Goal: Task Accomplishment & Management: Use online tool/utility

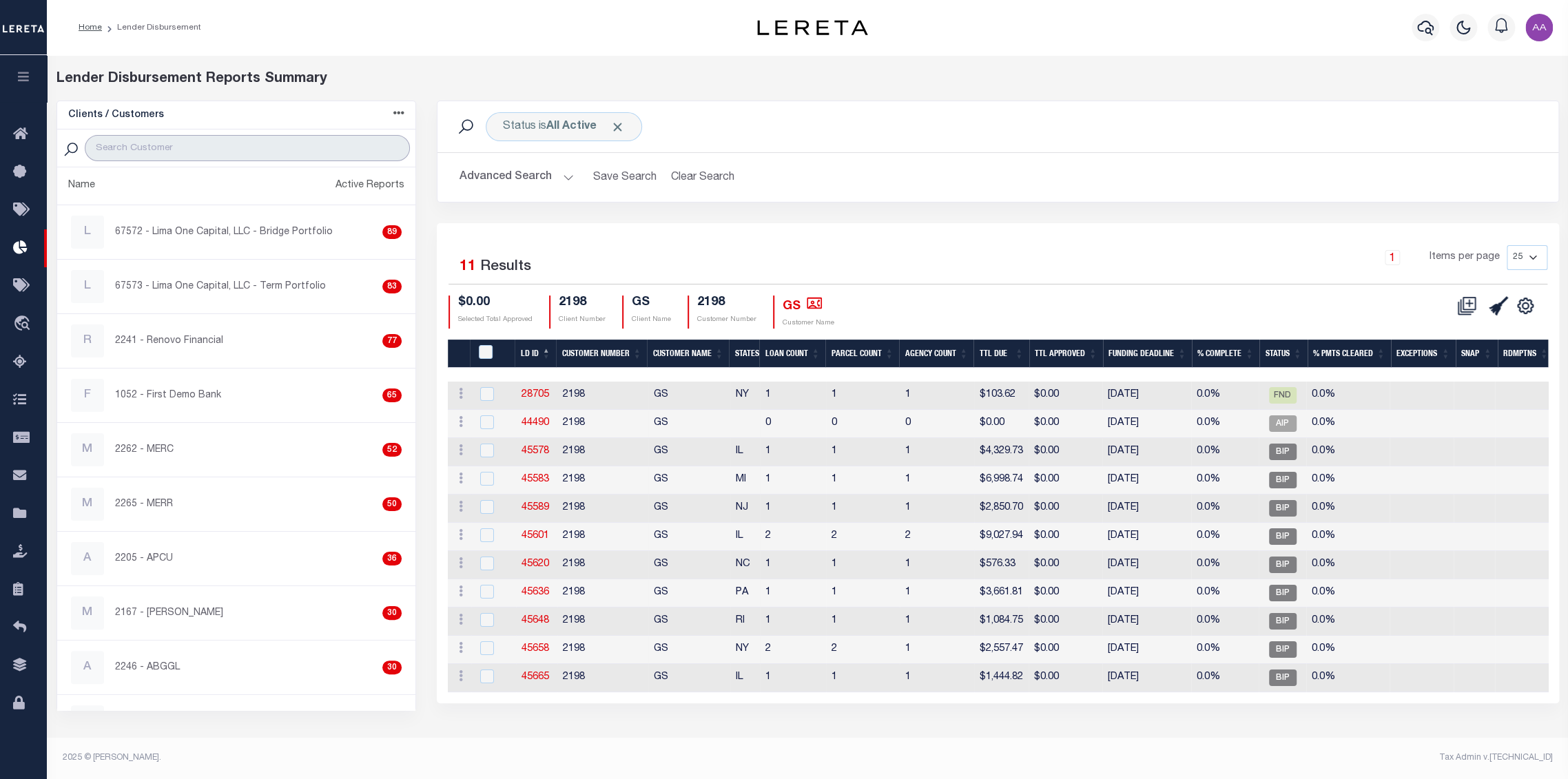
click at [171, 149] on input "search" at bounding box center [247, 148] width 326 height 26
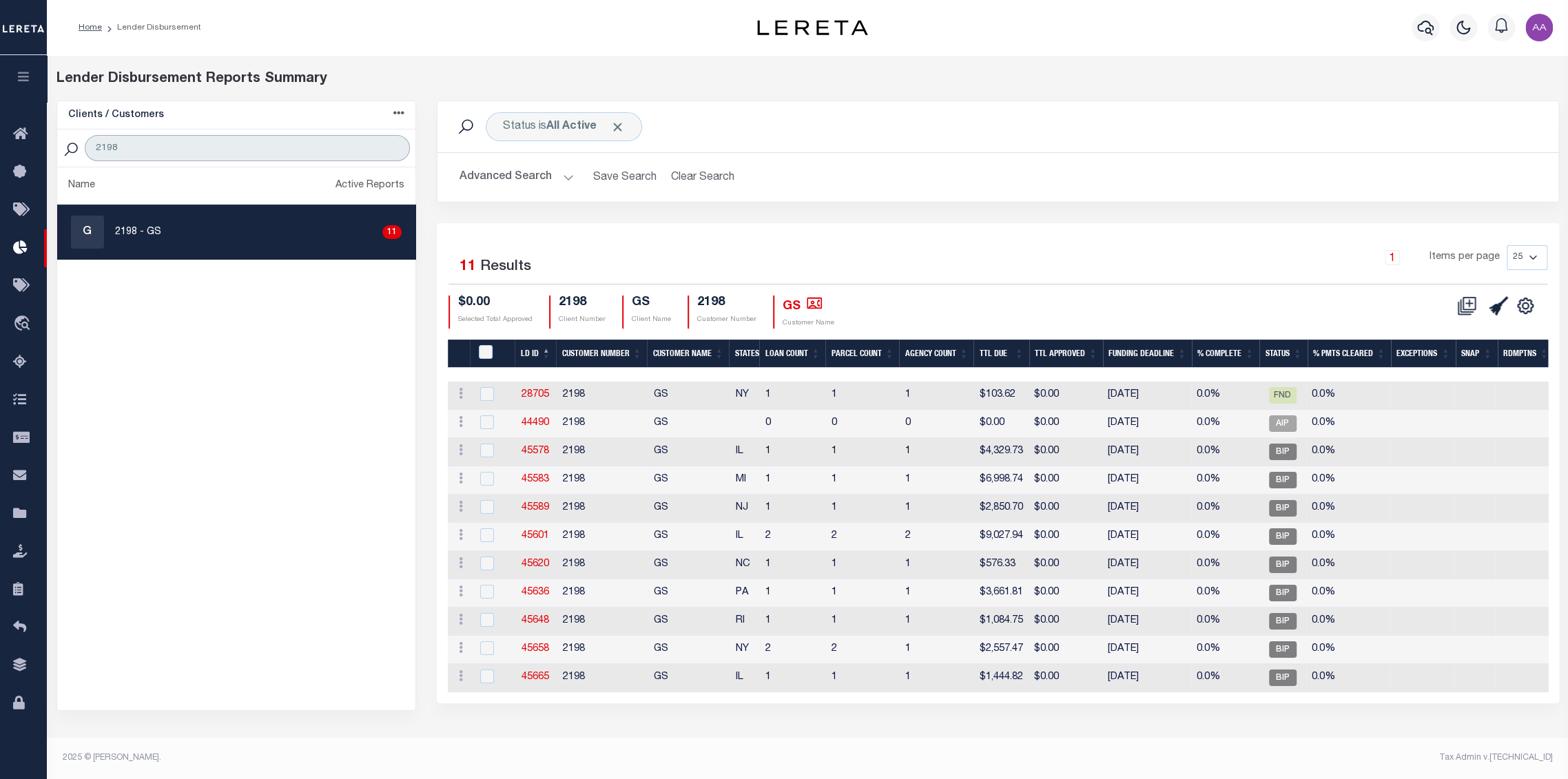
type input "2198"
click at [158, 239] on div "G 2198 - GS 11" at bounding box center [237, 232] width 332 height 33
click at [539, 677] on link "45665" at bounding box center [535, 677] width 27 height 10
checkbox input "true"
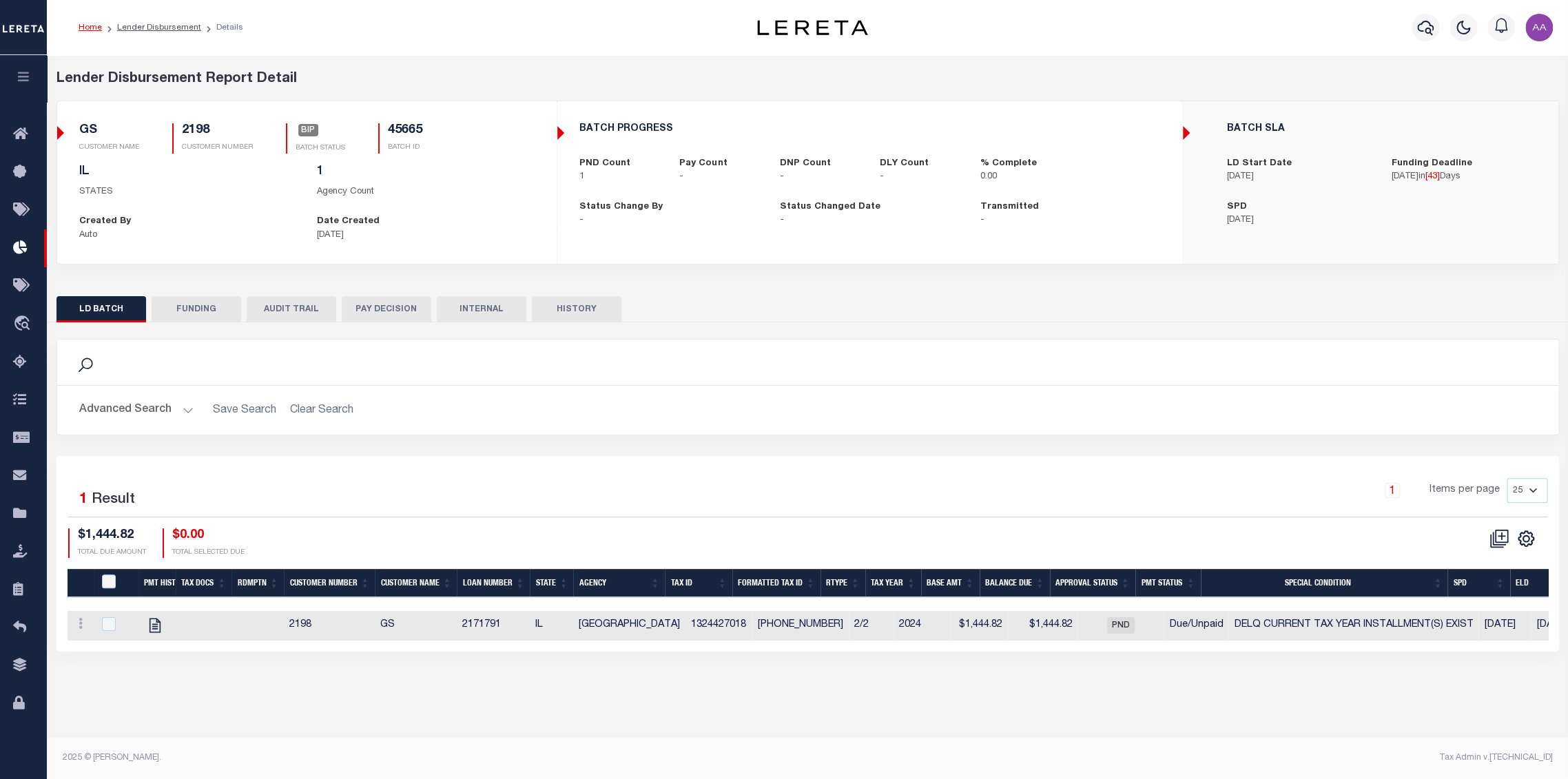
click at [516, 410] on h2 "Advanced Search Save Search Clear Search" at bounding box center [808, 410] width 1479 height 27
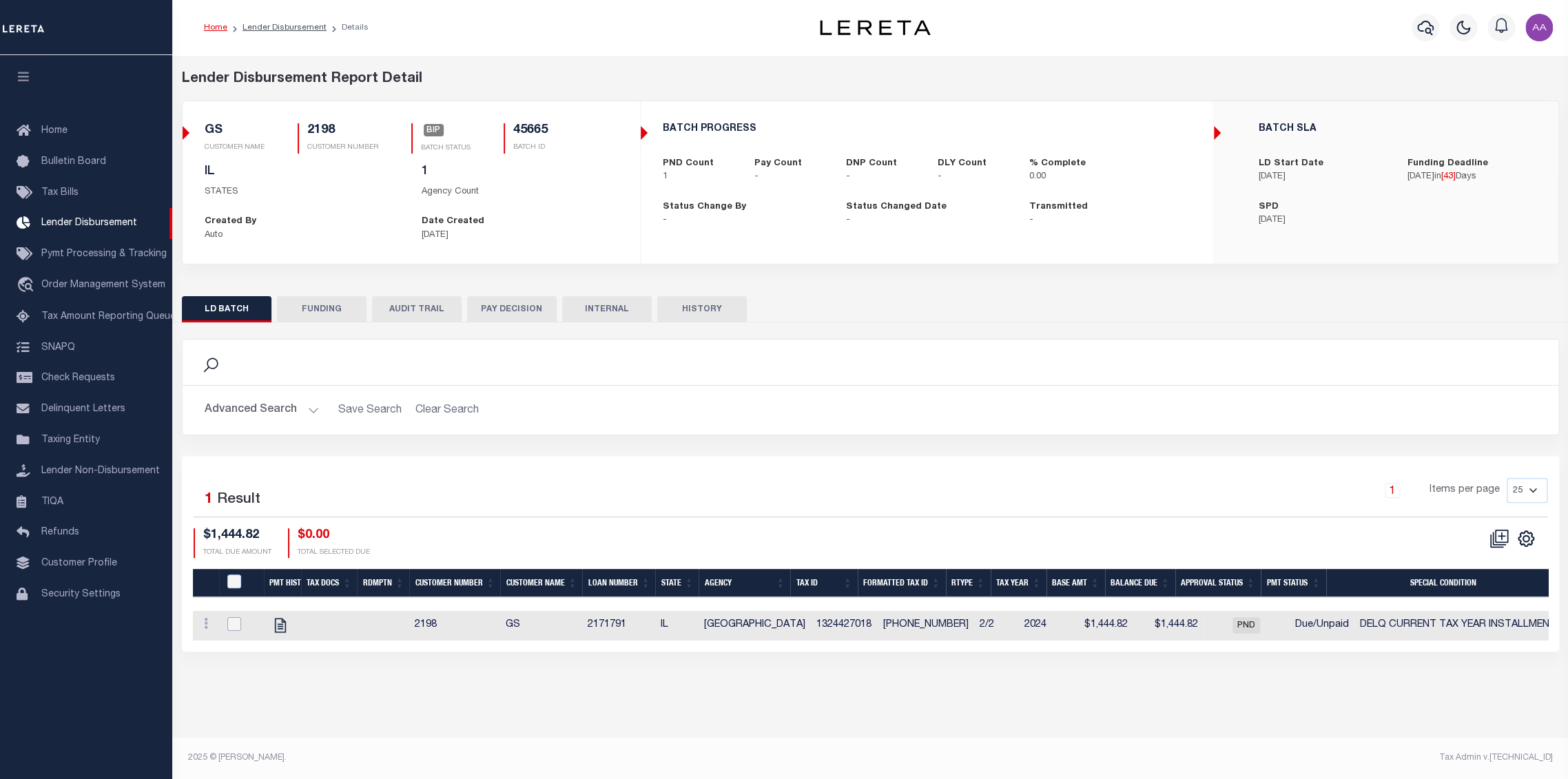
click at [234, 627] on input "checkbox" at bounding box center [234, 624] width 14 height 14
checkbox input "true"
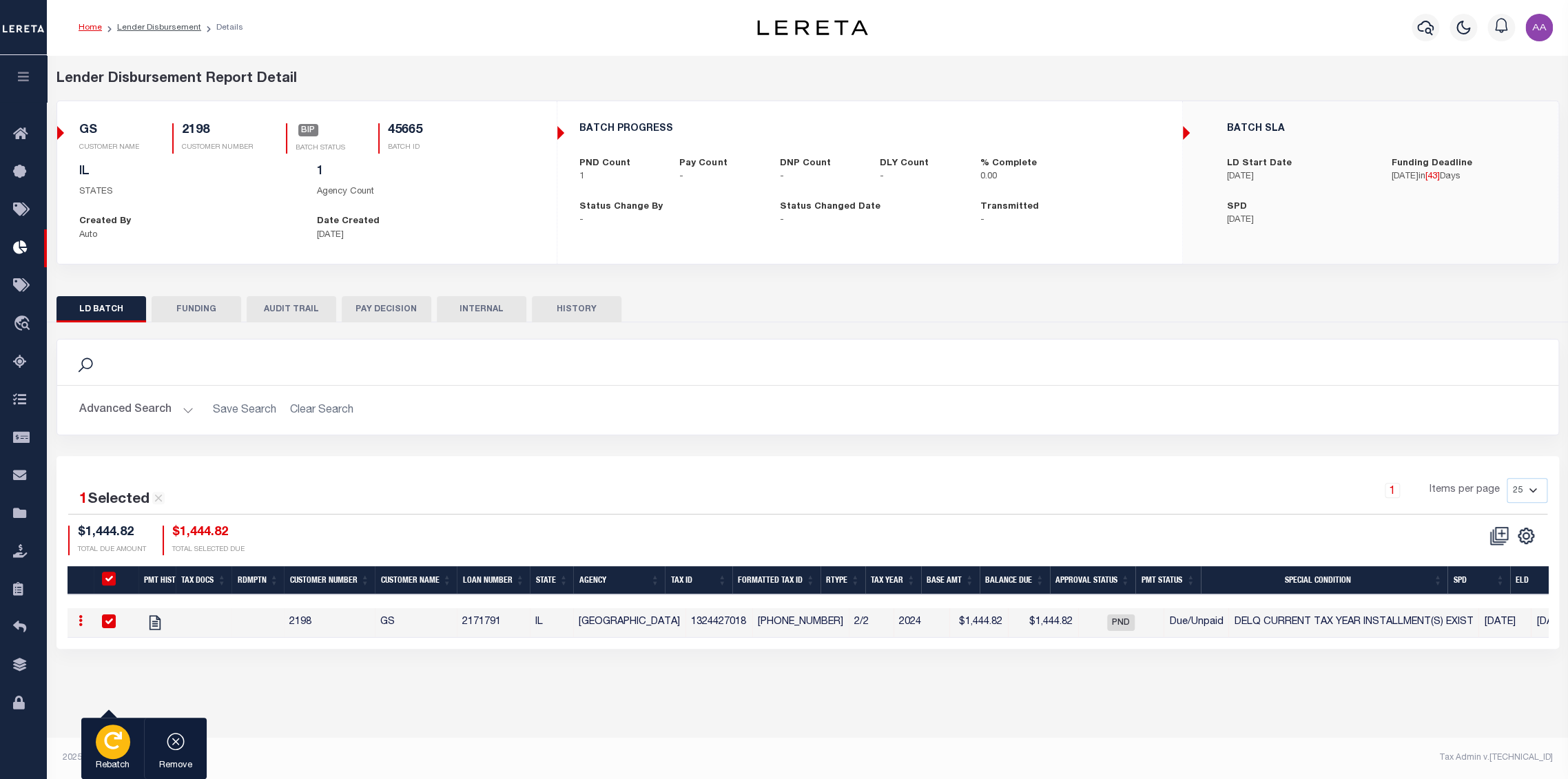
click at [106, 747] on icon "button" at bounding box center [113, 740] width 18 height 18
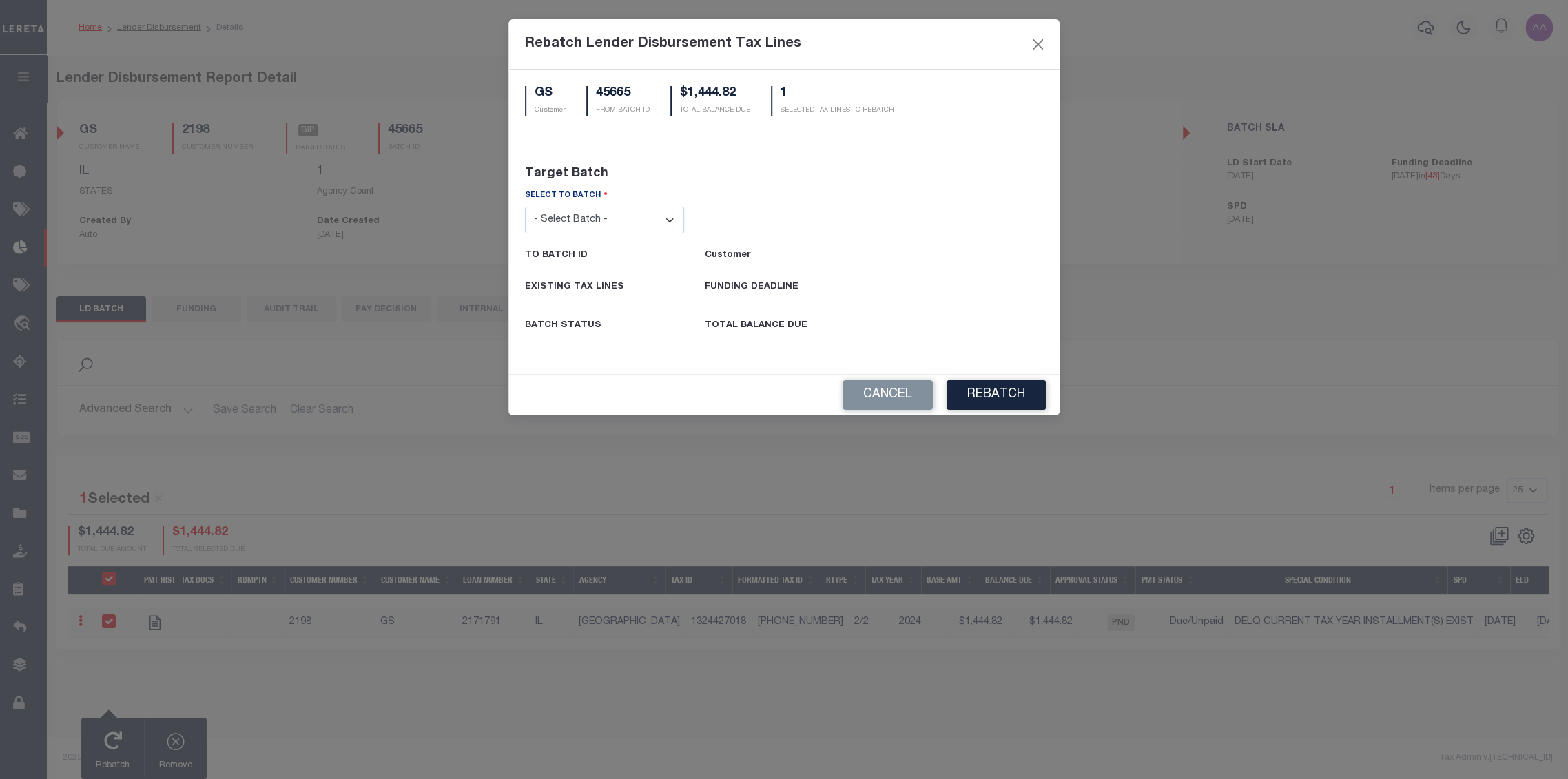
click at [630, 227] on select "- Select Batch - 24274 24276 24279 24283 24285 24513 24539 24542 24572 24604 24…" at bounding box center [605, 220] width 159 height 27
select select "45658"
click at [525, 207] on select "- Select Batch - 24274 24276 24279 24283 24285 24513 24539 24542 24572 24604 24…" at bounding box center [605, 220] width 159 height 27
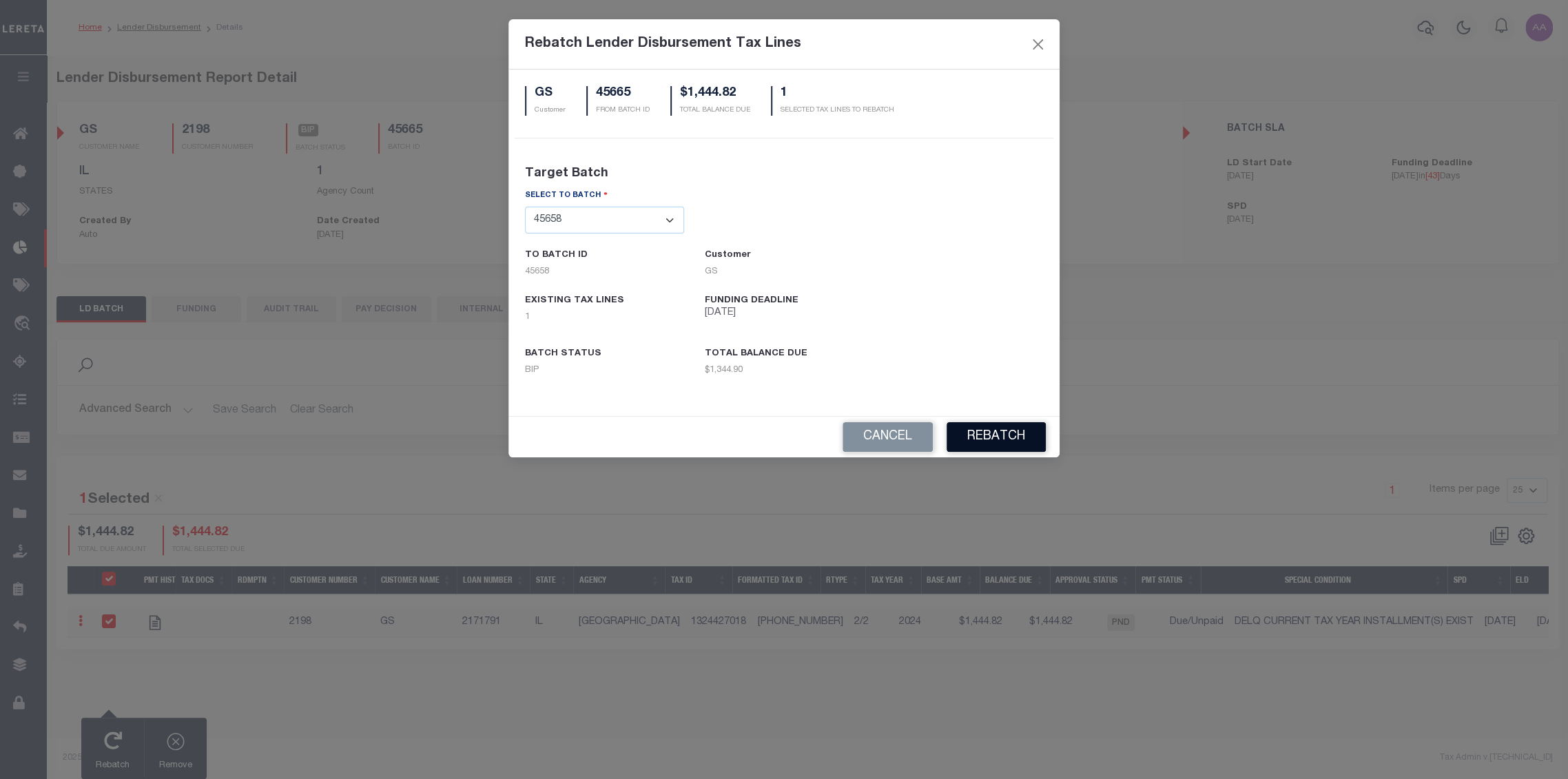
click at [975, 436] on button "REBATCH" at bounding box center [996, 437] width 99 height 30
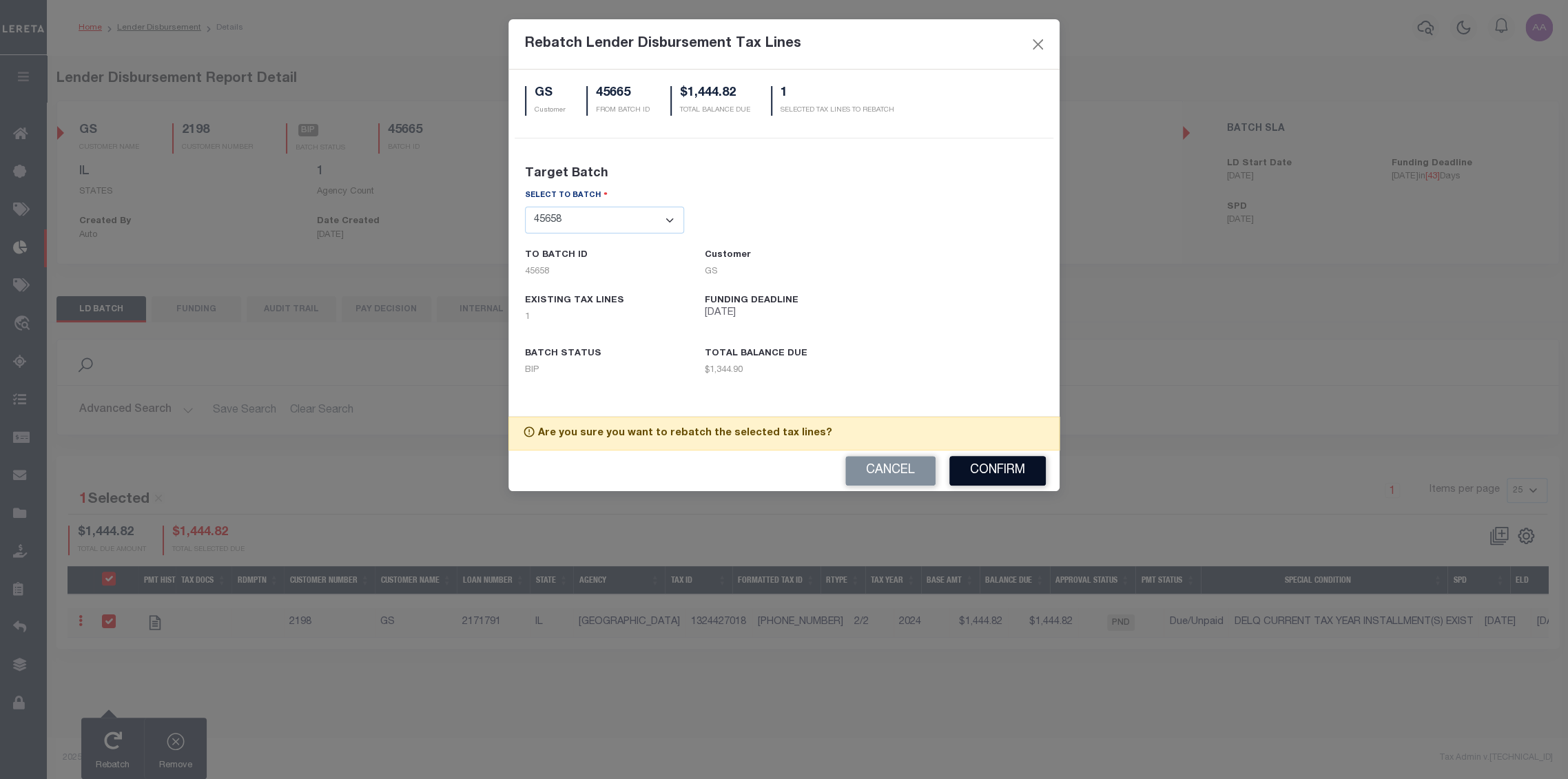
click at [988, 468] on button "Confirm" at bounding box center [997, 471] width 96 height 30
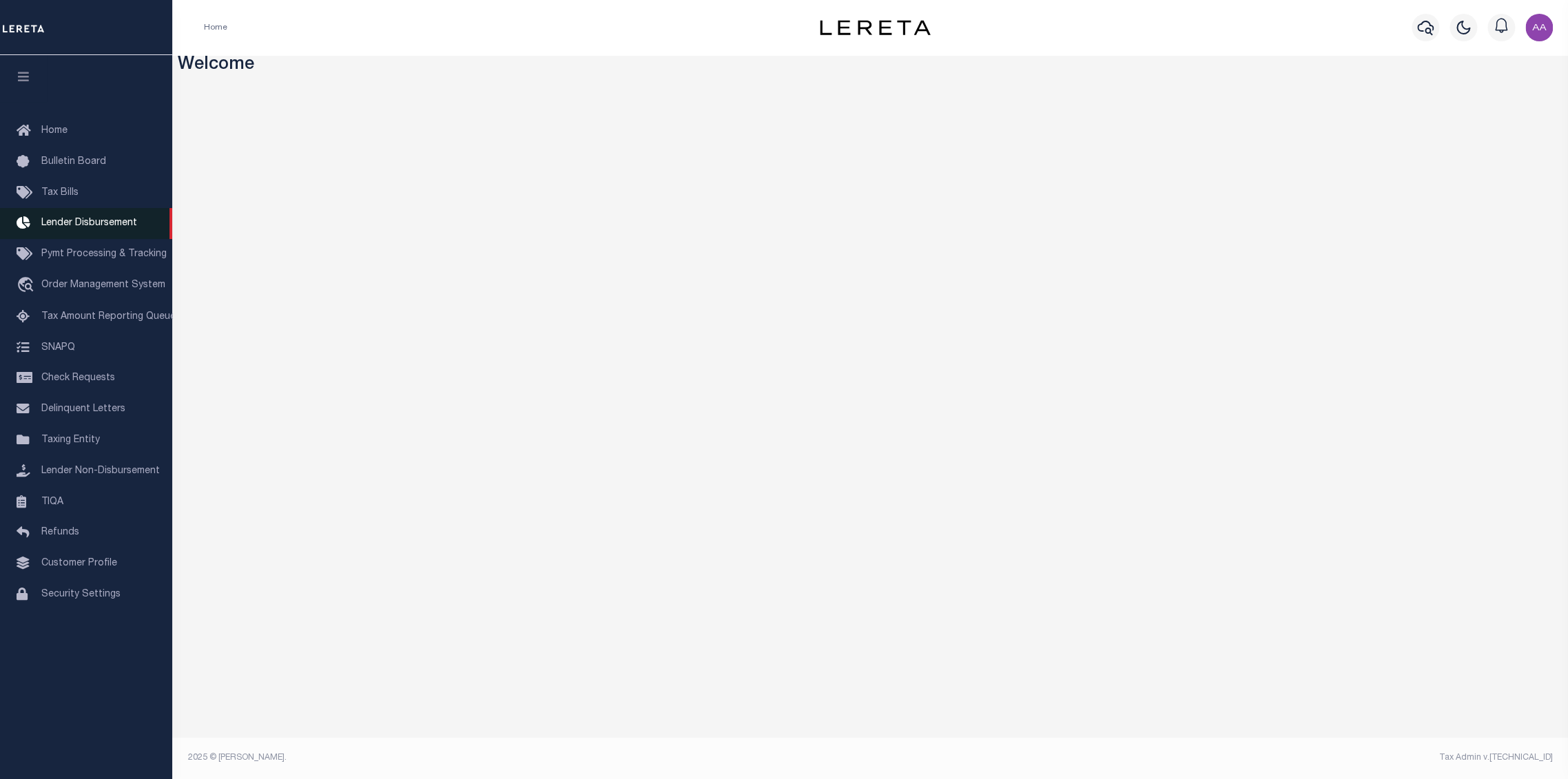
click at [94, 227] on span "Lender Disbursement" at bounding box center [89, 223] width 96 height 10
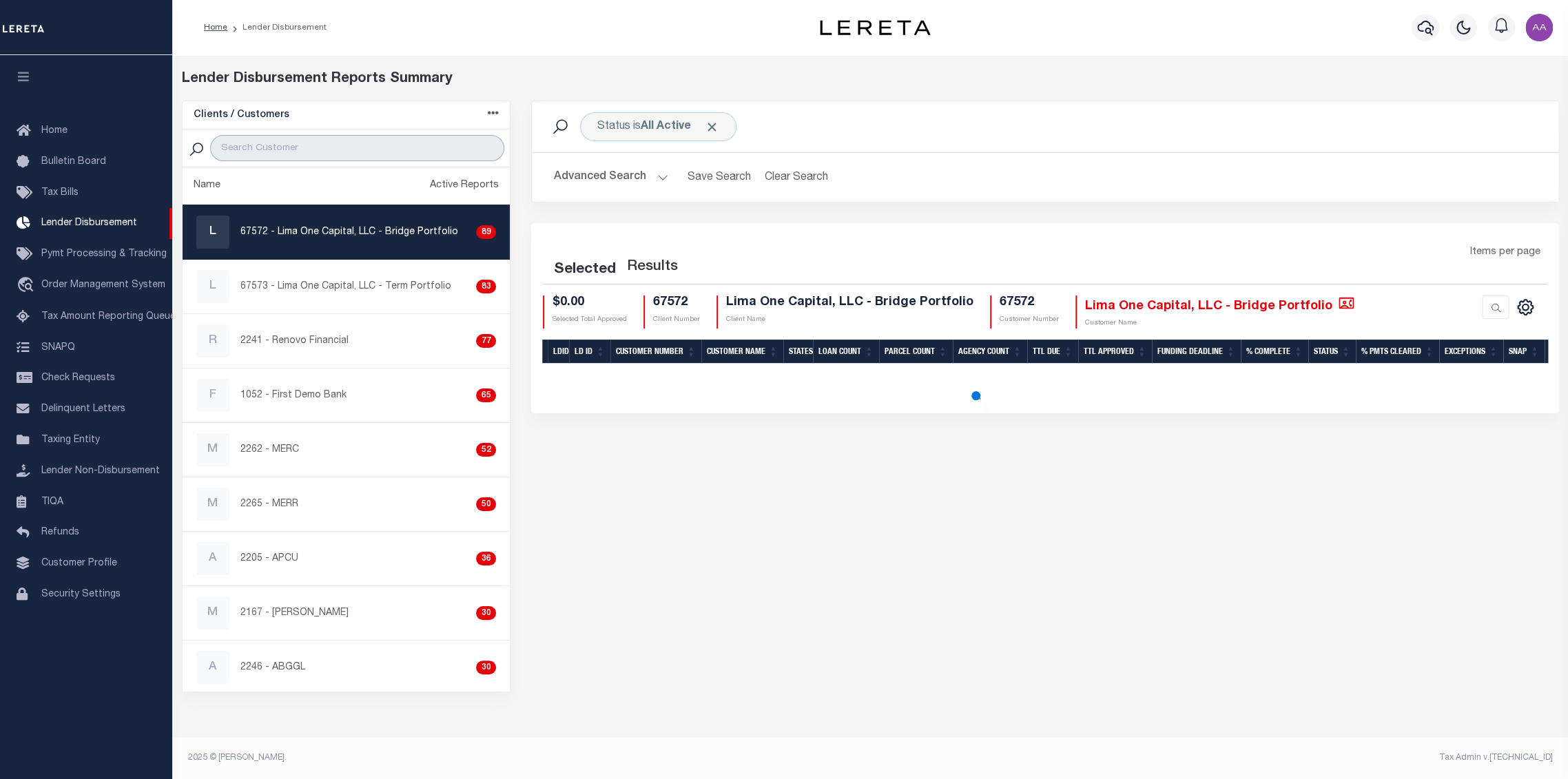
click at [275, 144] on input "search" at bounding box center [357, 148] width 294 height 26
type input "2198"
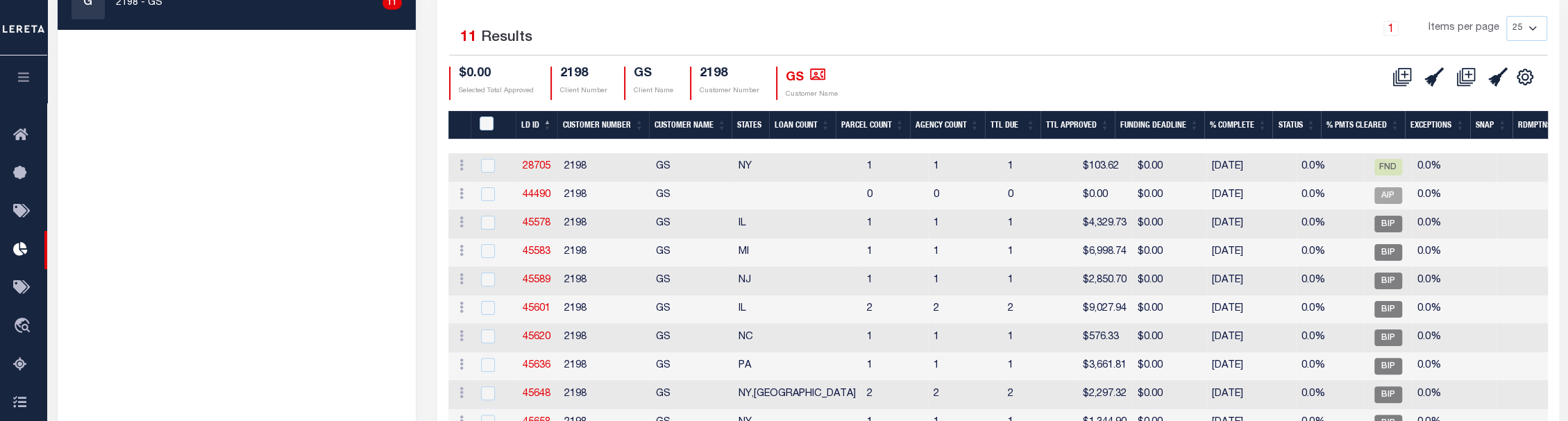
scroll to position [308, 0]
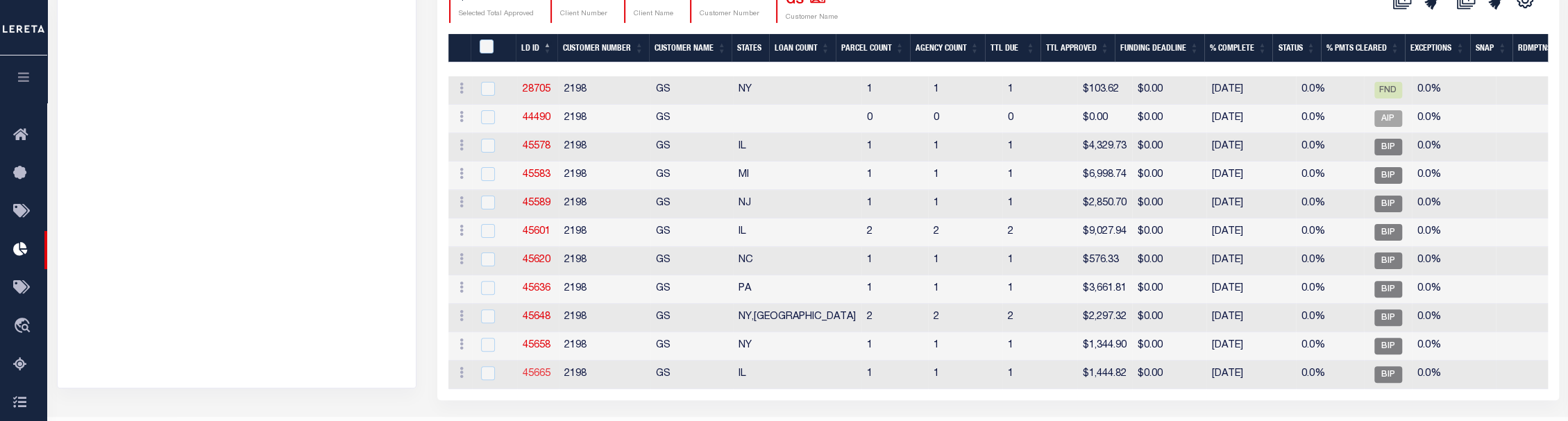
click at [541, 372] on link "45665" at bounding box center [536, 374] width 28 height 10
checkbox input "true"
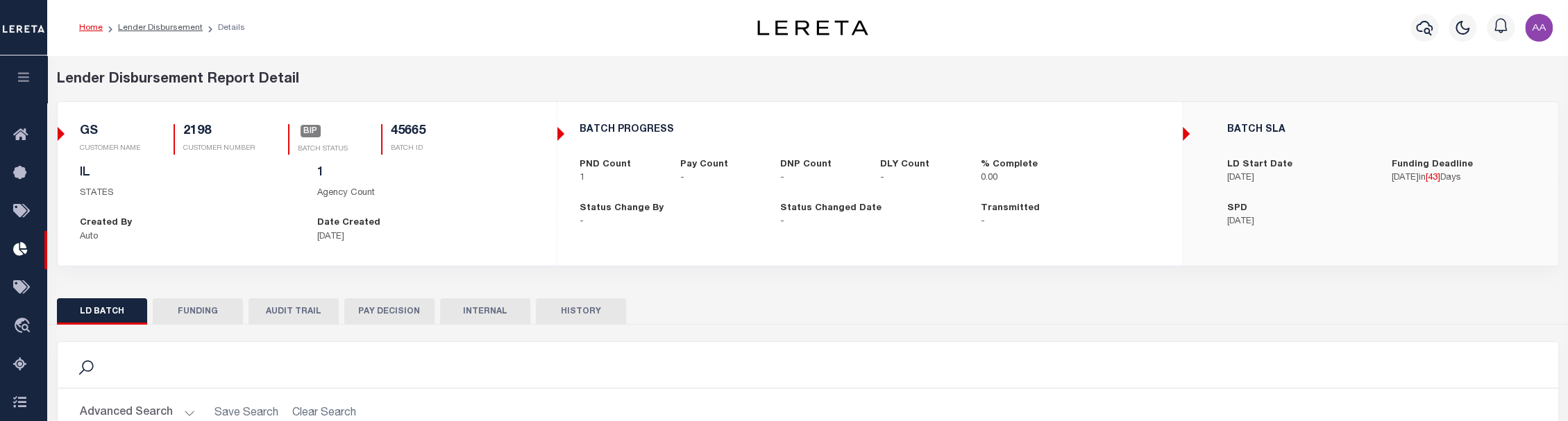
scroll to position [308, 0]
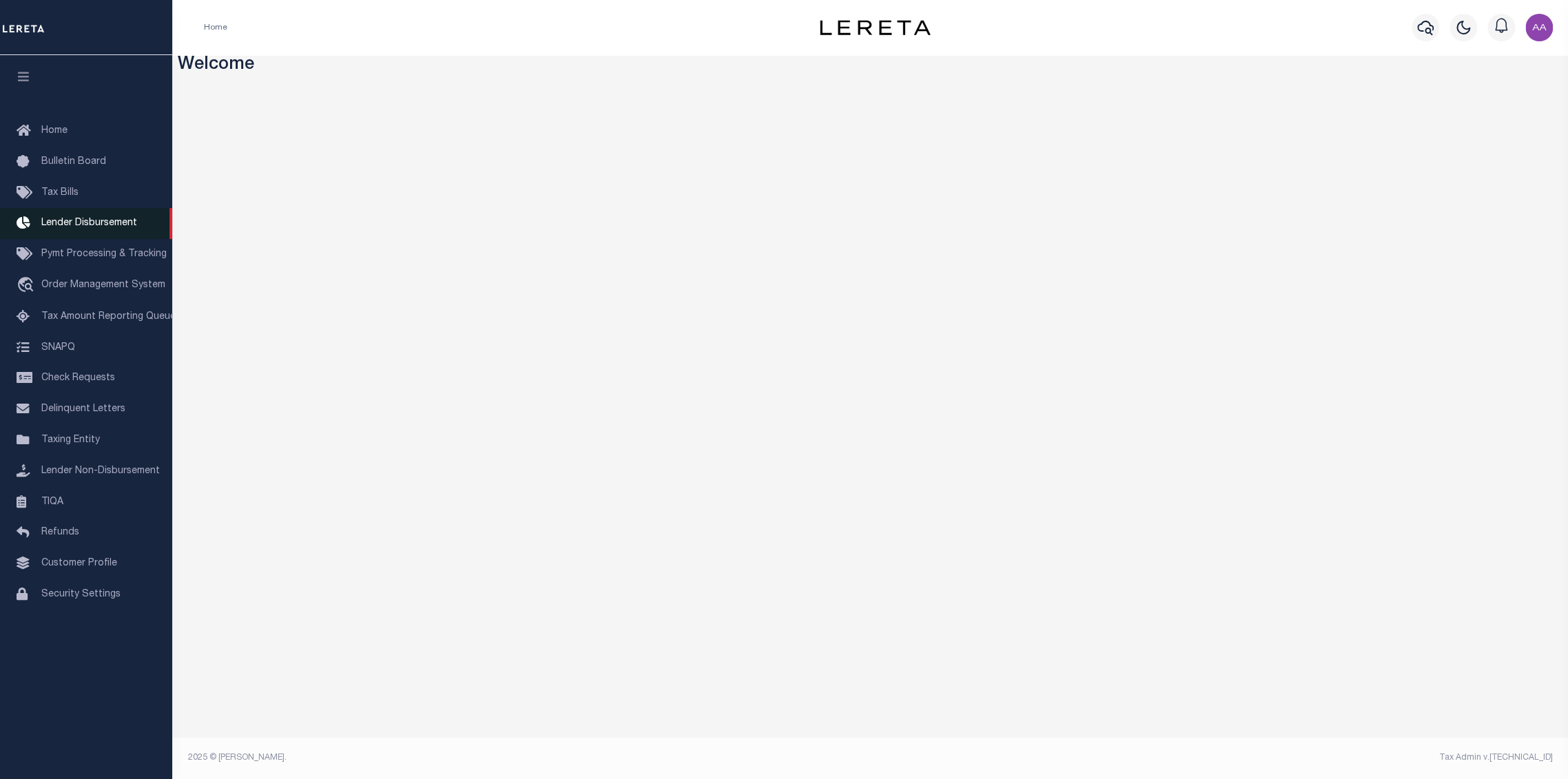
click at [106, 224] on span "Lender Disbursement" at bounding box center [89, 223] width 96 height 10
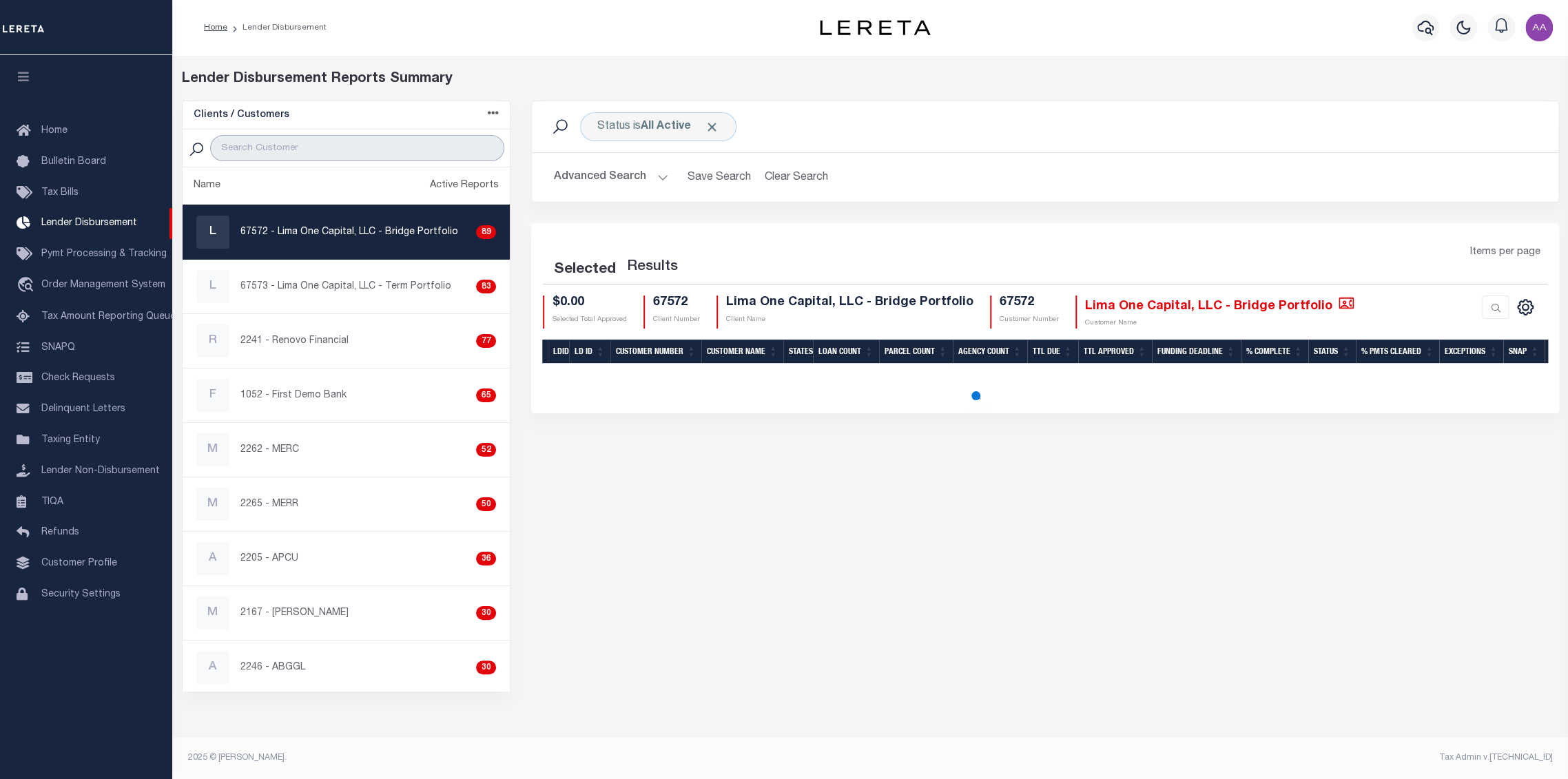
click at [333, 153] on input "search" at bounding box center [357, 148] width 294 height 26
type input "2198"
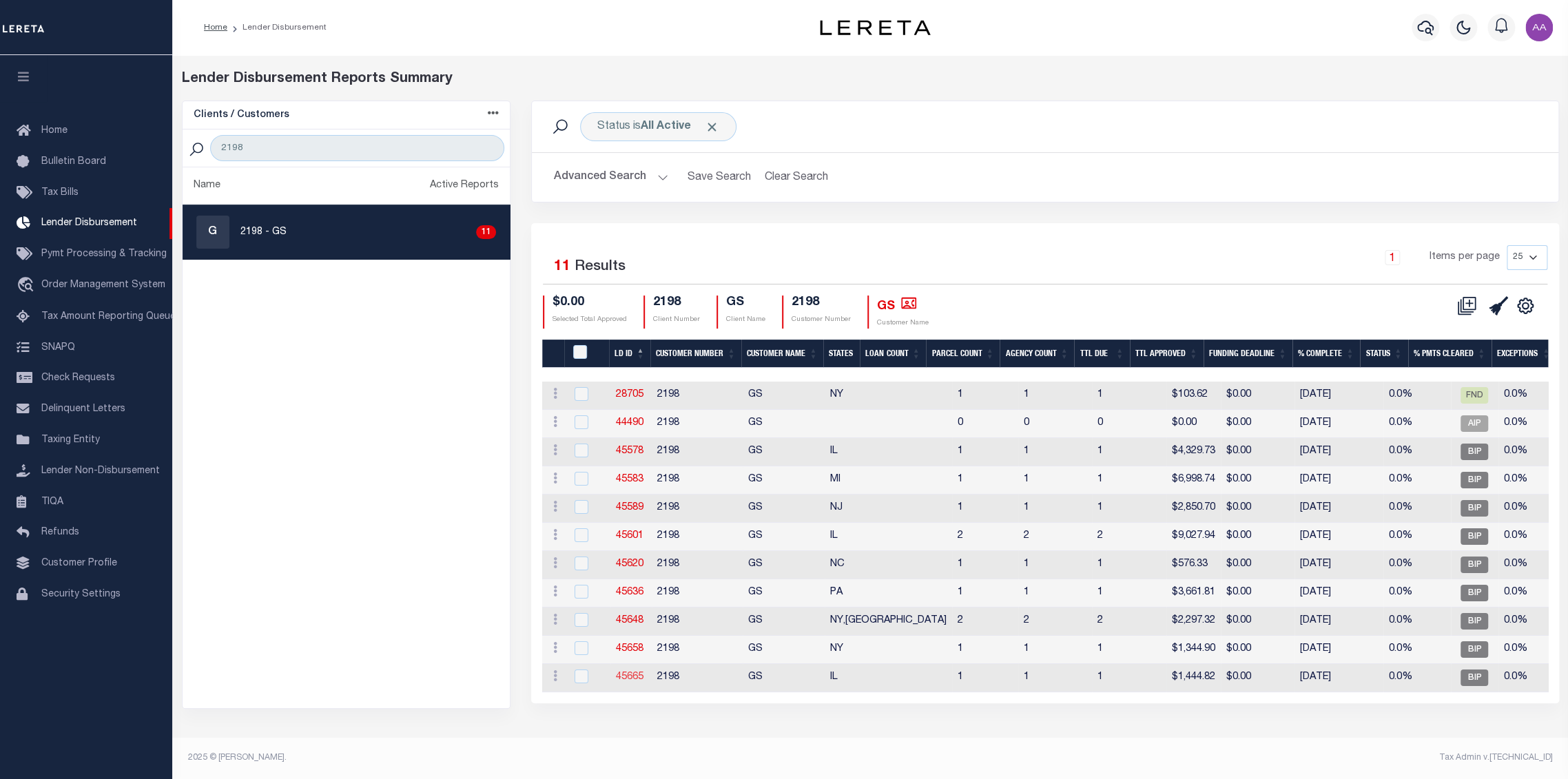
click at [639, 673] on link "45665" at bounding box center [629, 677] width 27 height 10
checkbox input "true"
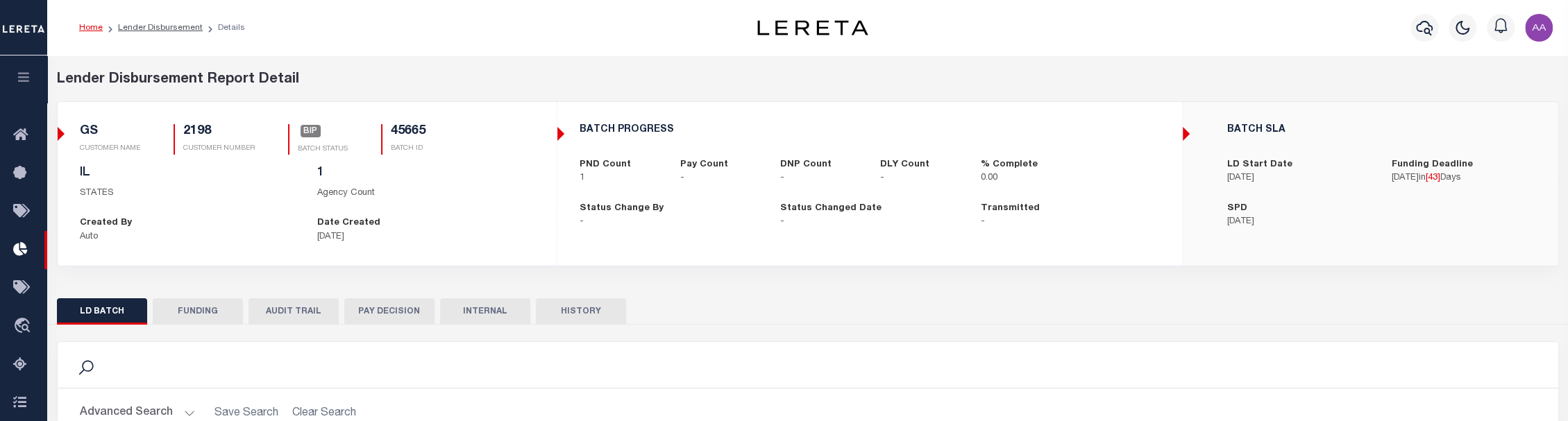
scroll to position [314, 0]
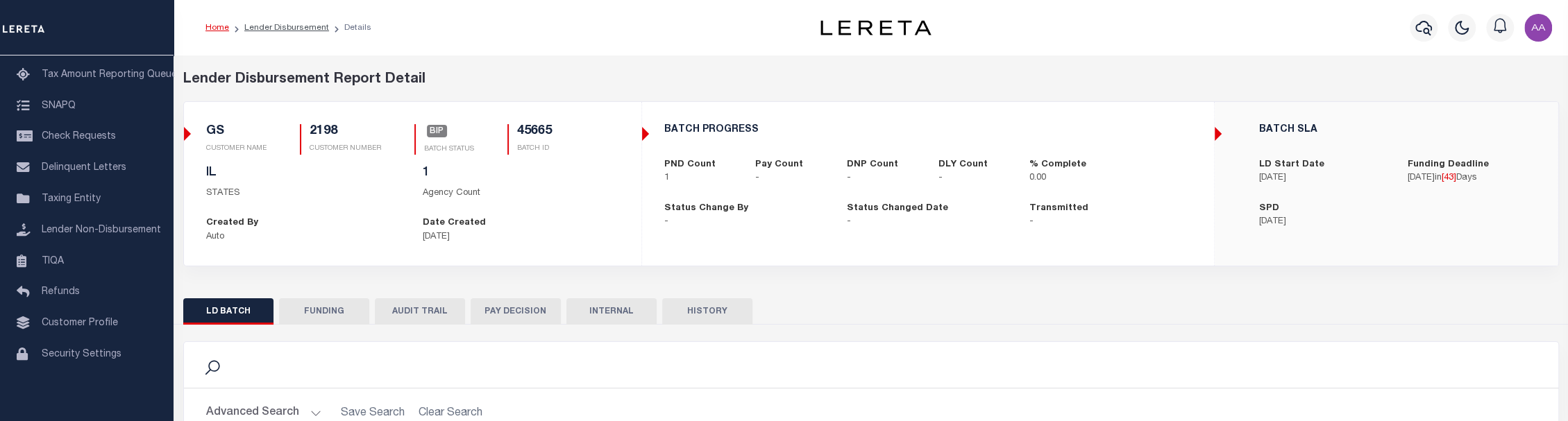
drag, startPoint x: 292, startPoint y: 26, endPoint x: 306, endPoint y: 46, distance: 24.4
click at [292, 26] on link "Lender Disbursement" at bounding box center [286, 28] width 84 height 9
checkbox input "true"
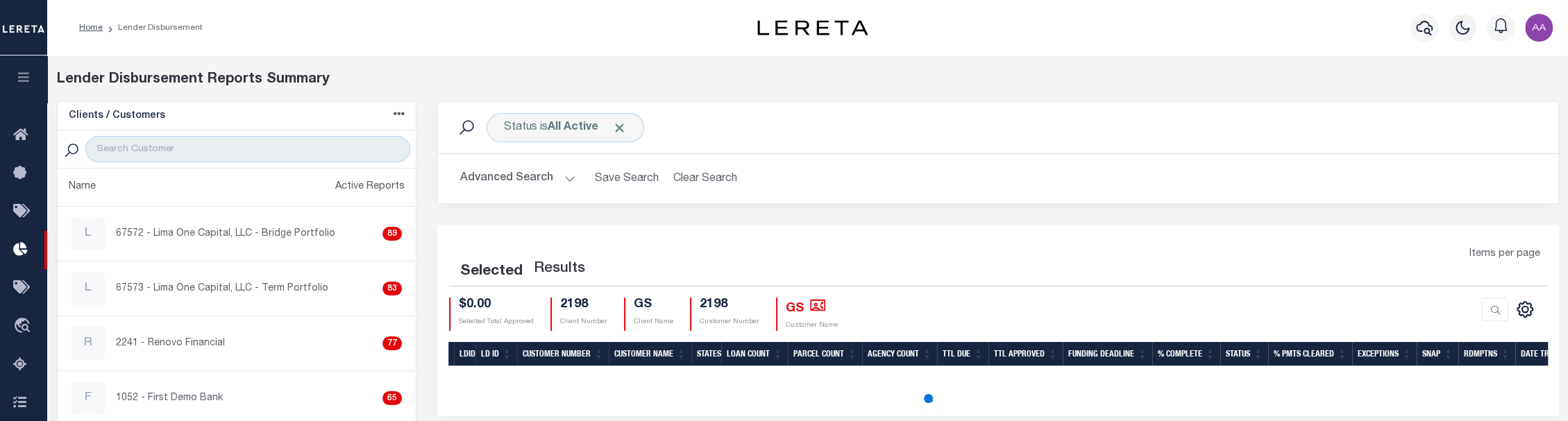
scroll to position [333, 0]
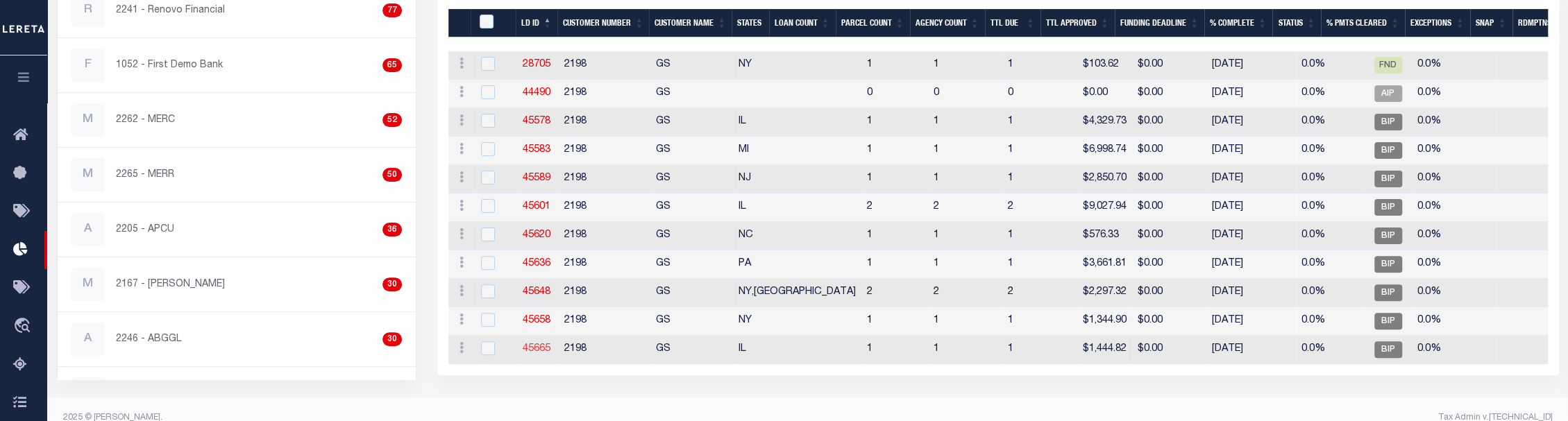
click at [531, 346] on link "45665" at bounding box center [536, 349] width 28 height 10
checkbox input "true"
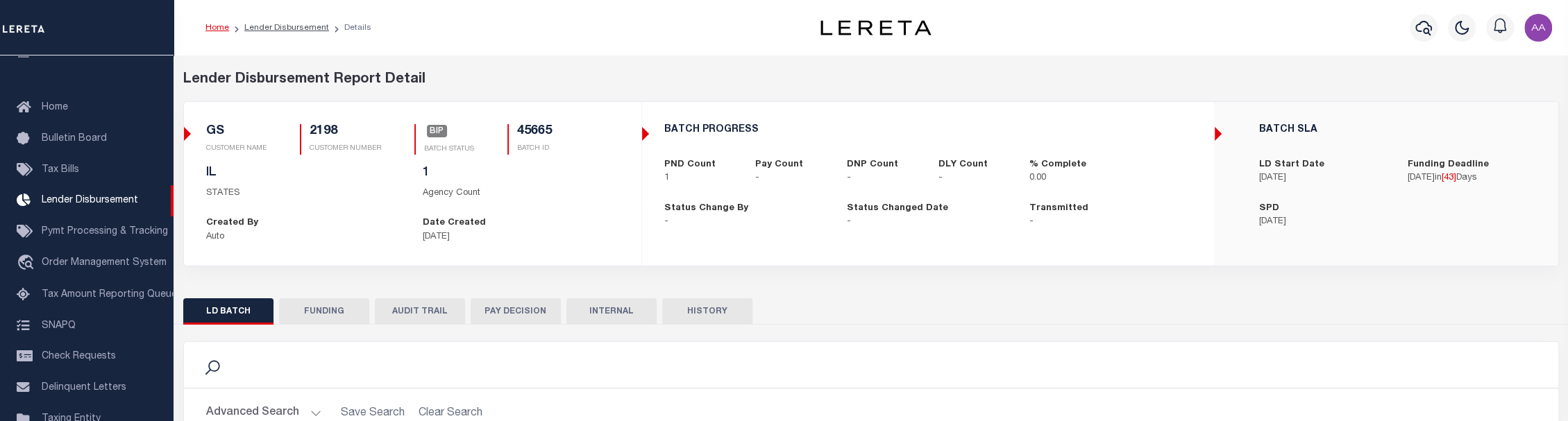
scroll to position [269, 0]
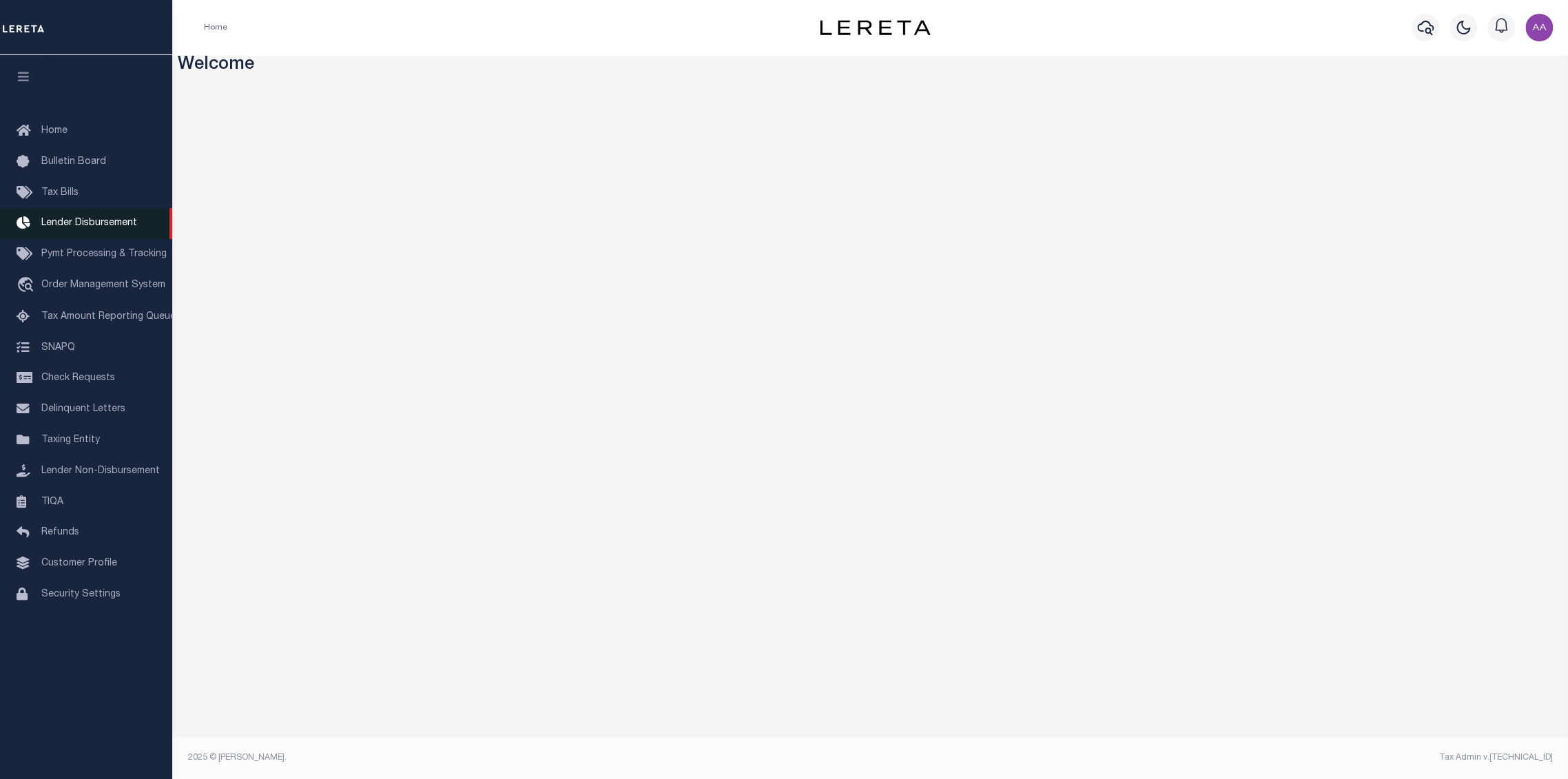
click at [99, 223] on span "Lender Disbursement" at bounding box center [89, 223] width 96 height 10
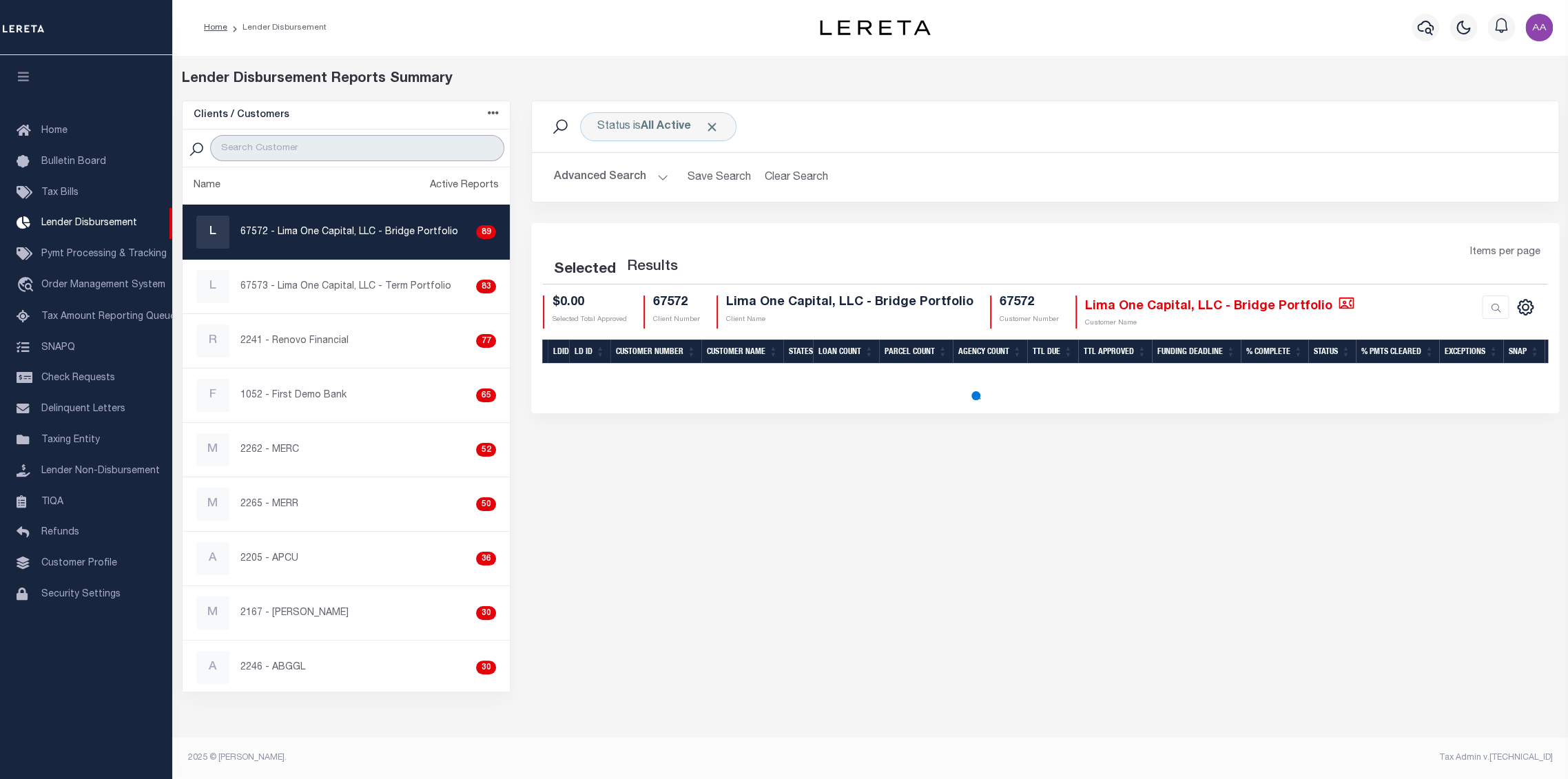
click at [325, 145] on input "search" at bounding box center [357, 148] width 294 height 26
type input "2198"
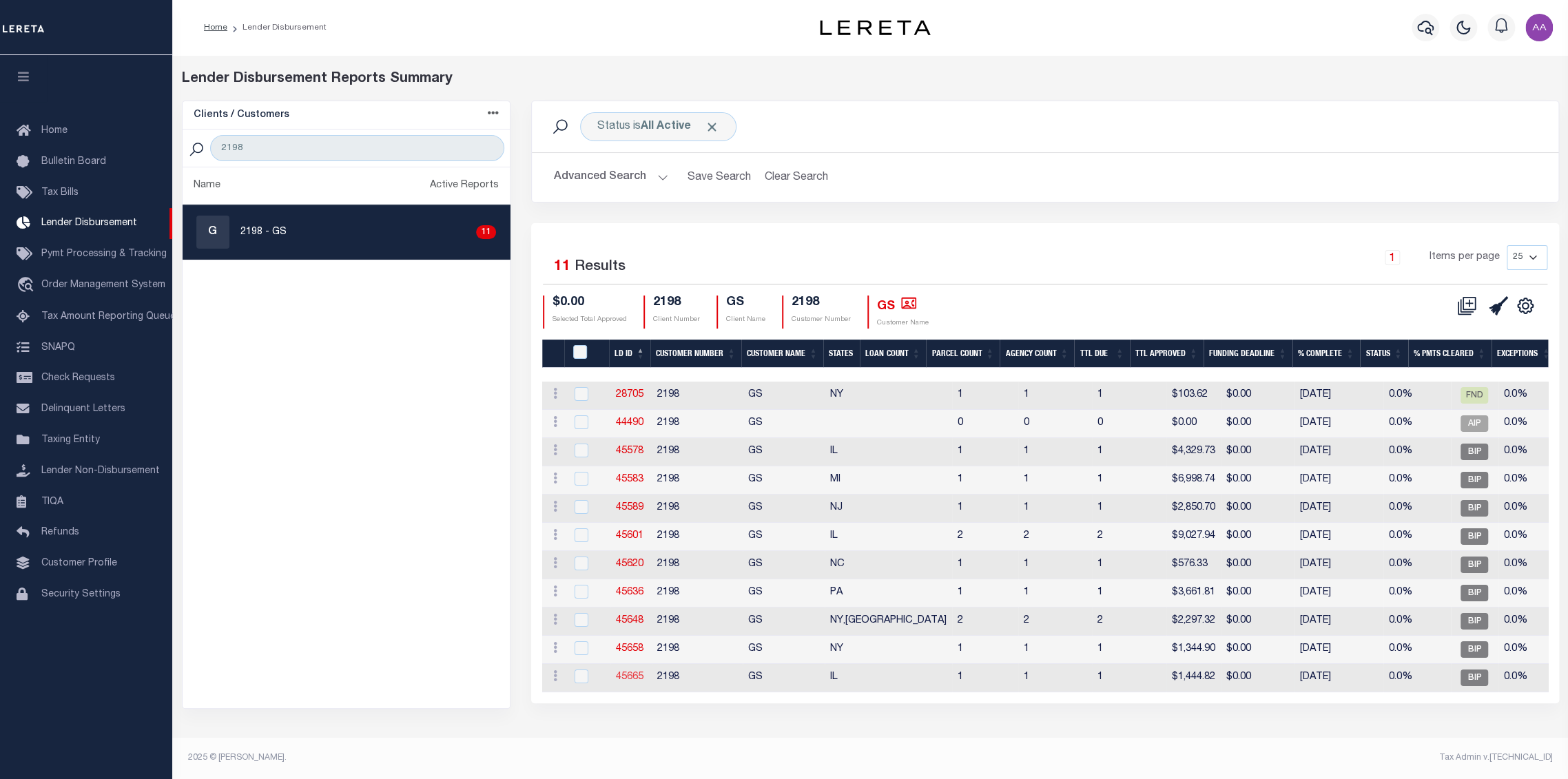
click at [631, 676] on link "45665" at bounding box center [629, 677] width 27 height 10
checkbox input "true"
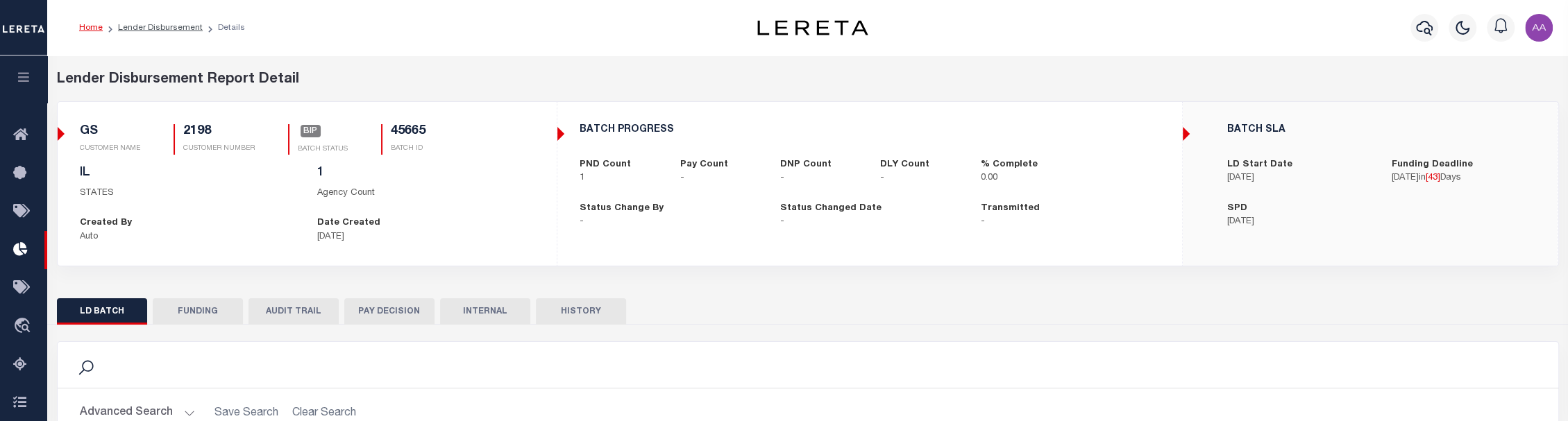
click at [702, 309] on div "LD BATCH FUNDING AUDIT TRAIL PAY DECISION INTERNAL HISTORY" at bounding box center [807, 311] width 1502 height 26
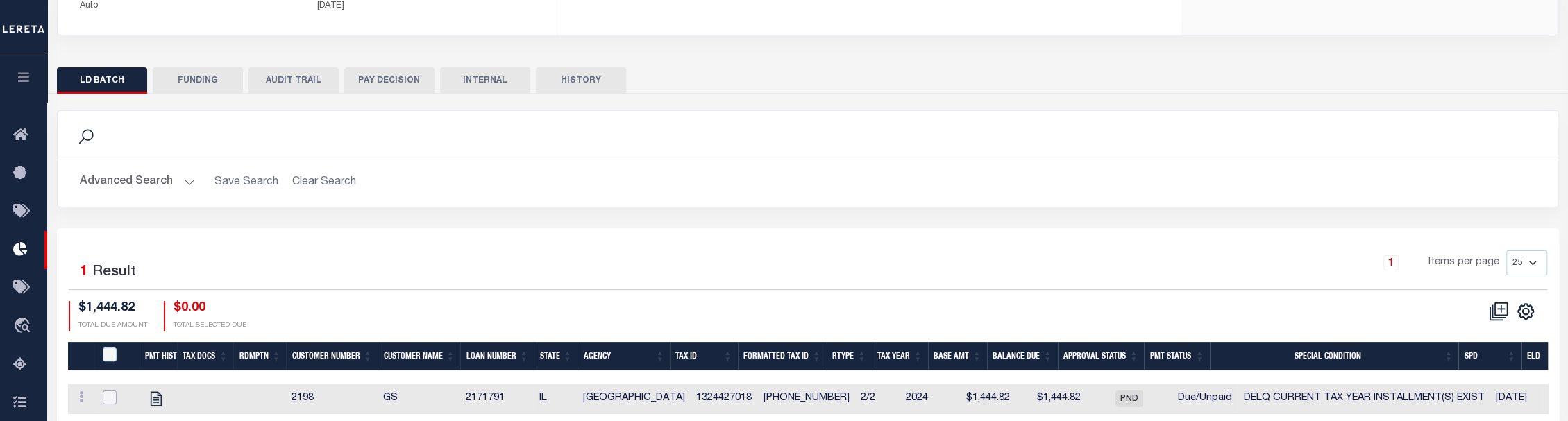
click at [104, 401] on input "checkbox" at bounding box center [110, 398] width 14 height 14
checkbox input "true"
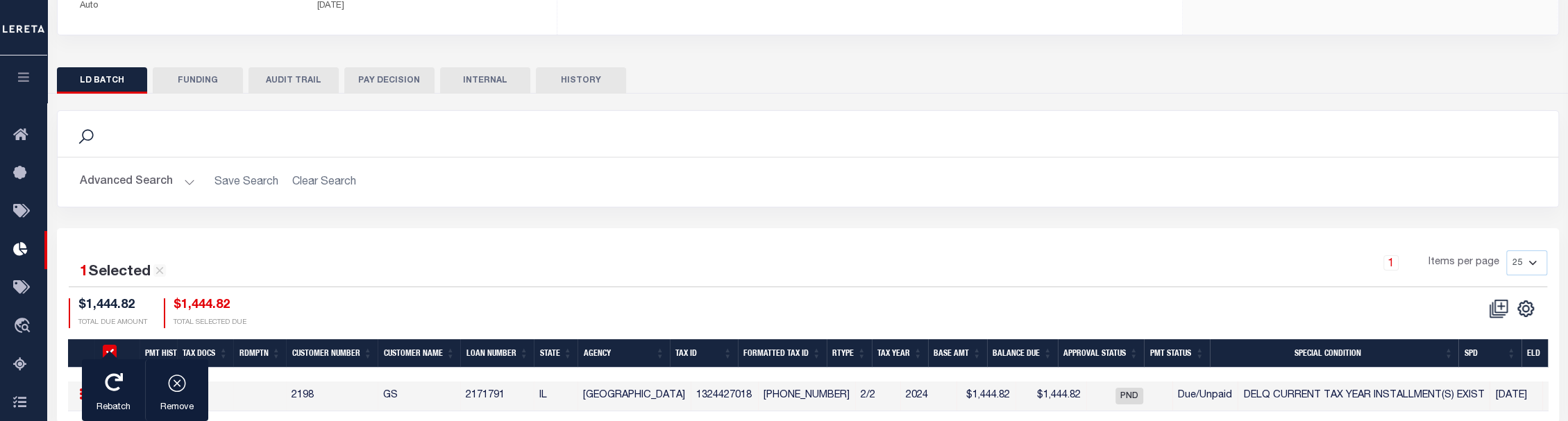
scroll to position [308, 0]
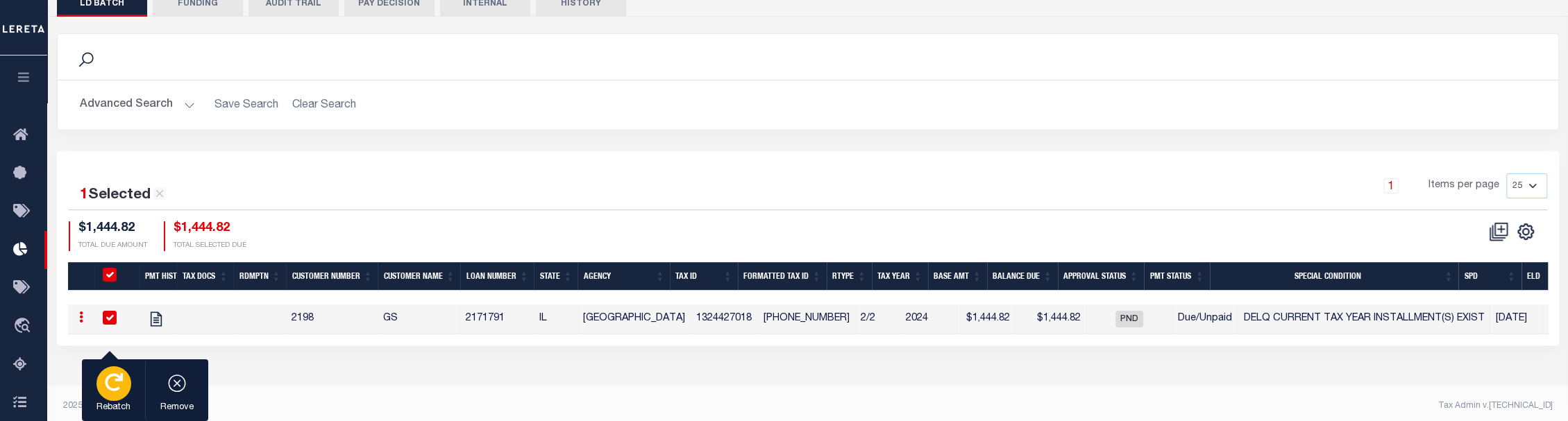
click at [116, 393] on div "button" at bounding box center [114, 383] width 35 height 35
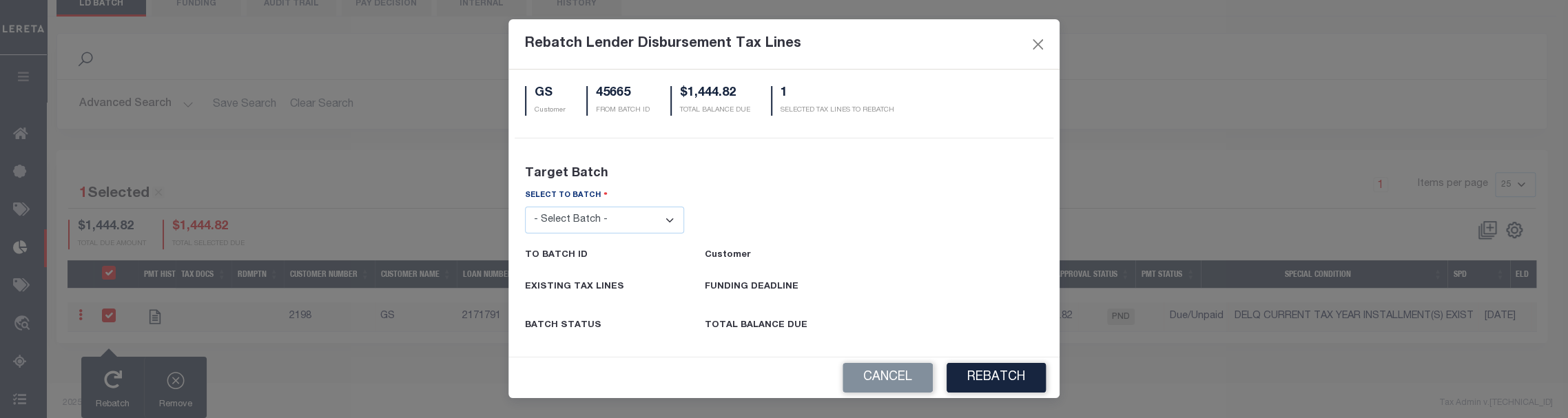
click at [631, 222] on select "- Select Batch - 24274 24276 24279 24283 24285 24513 24539 24542 24572 24604 24…" at bounding box center [605, 220] width 159 height 27
click at [525, 207] on select "- Select Batch - 24274 24276 24279 24283 24285 24513 24539 24542 24572 24604 24…" at bounding box center [605, 220] width 159 height 27
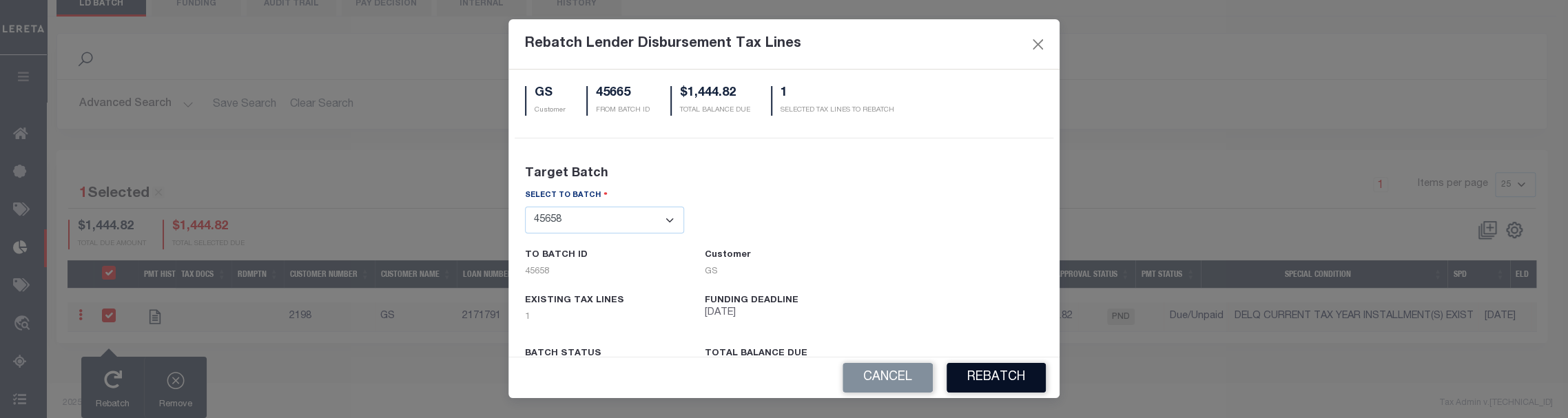
click at [1003, 378] on button "REBATCH" at bounding box center [996, 378] width 99 height 30
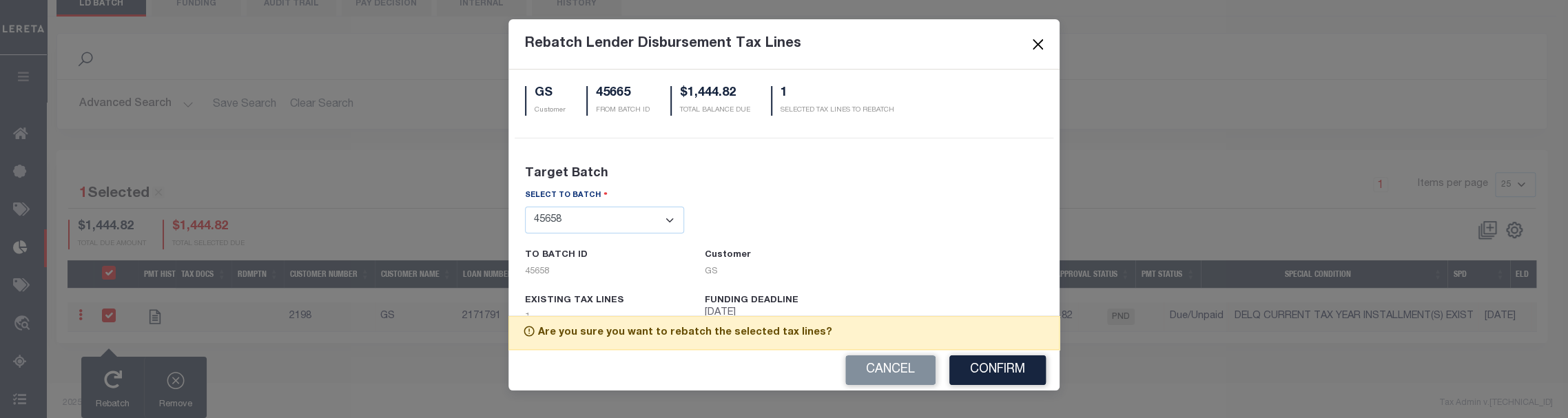
click at [1036, 44] on button "Close" at bounding box center [1038, 44] width 18 height 18
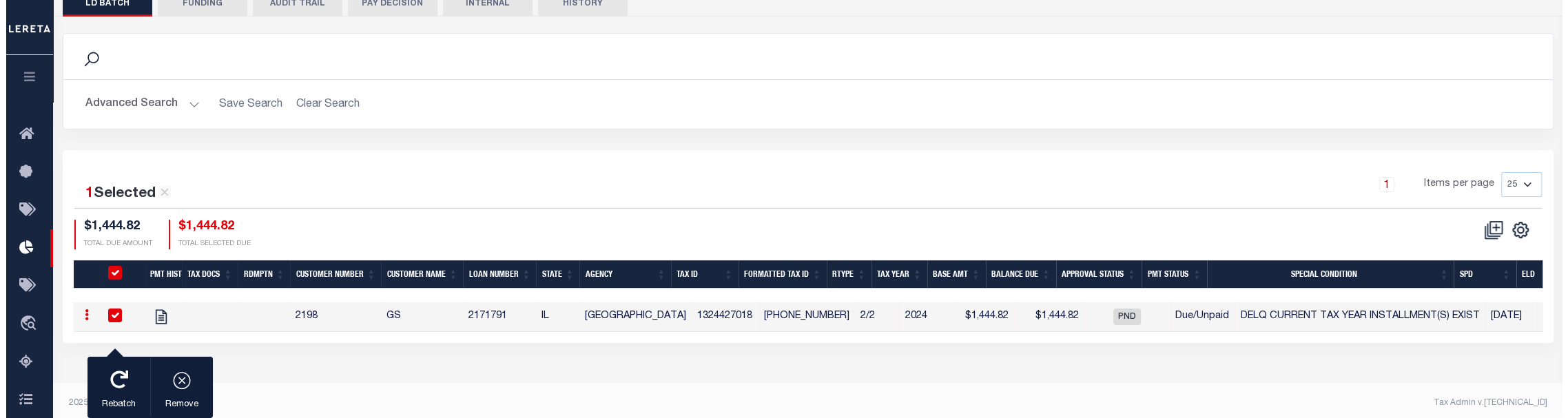
scroll to position [312, 0]
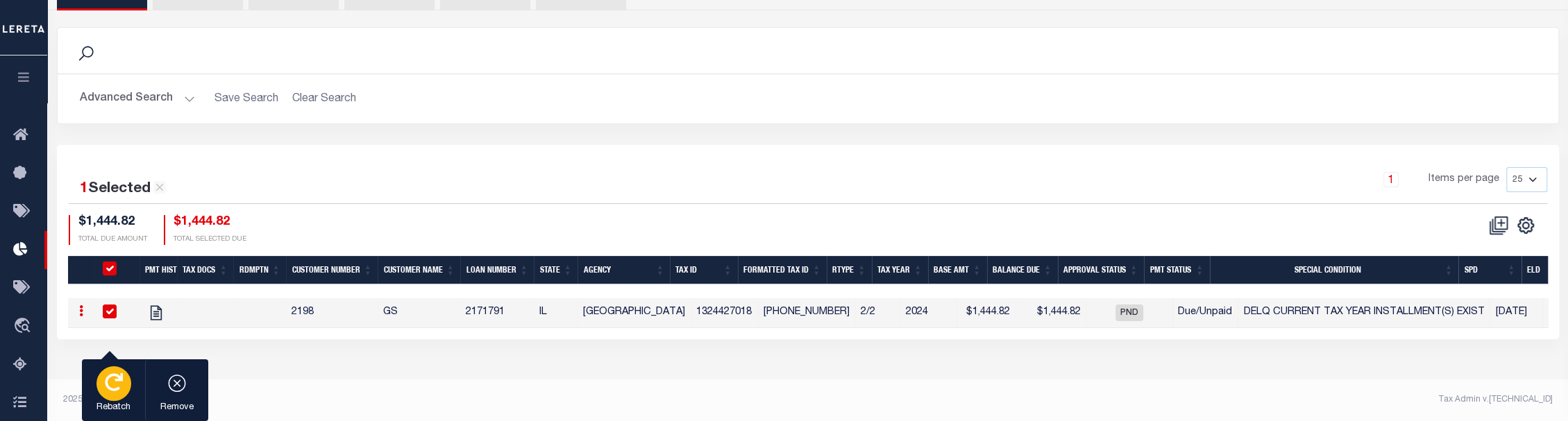
click at [112, 383] on icon "button" at bounding box center [114, 381] width 18 height 18
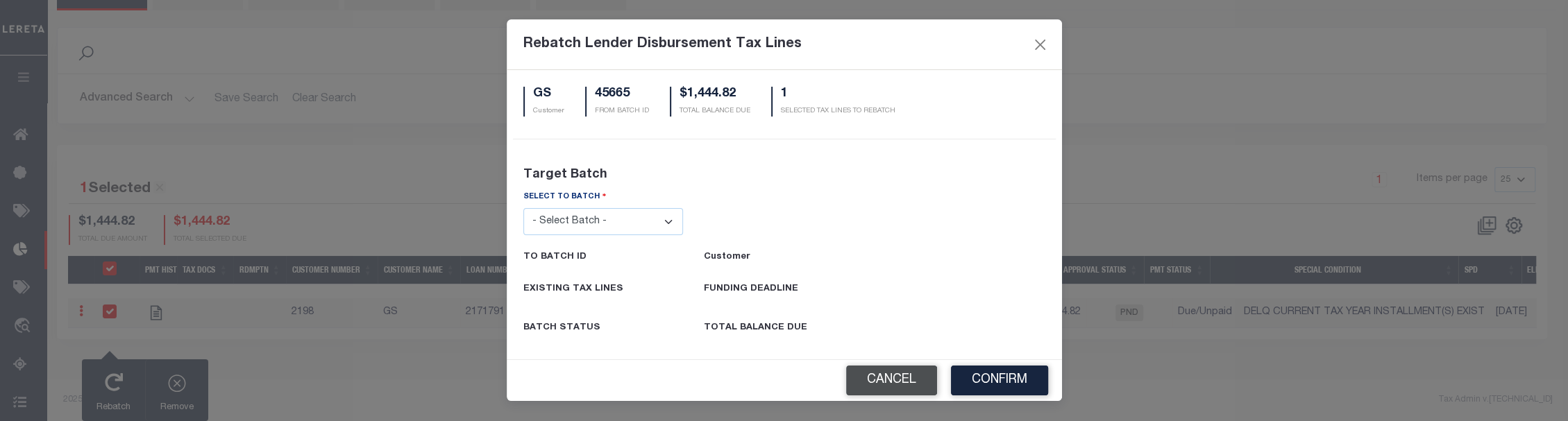
click at [878, 381] on button "Cancel" at bounding box center [892, 381] width 91 height 30
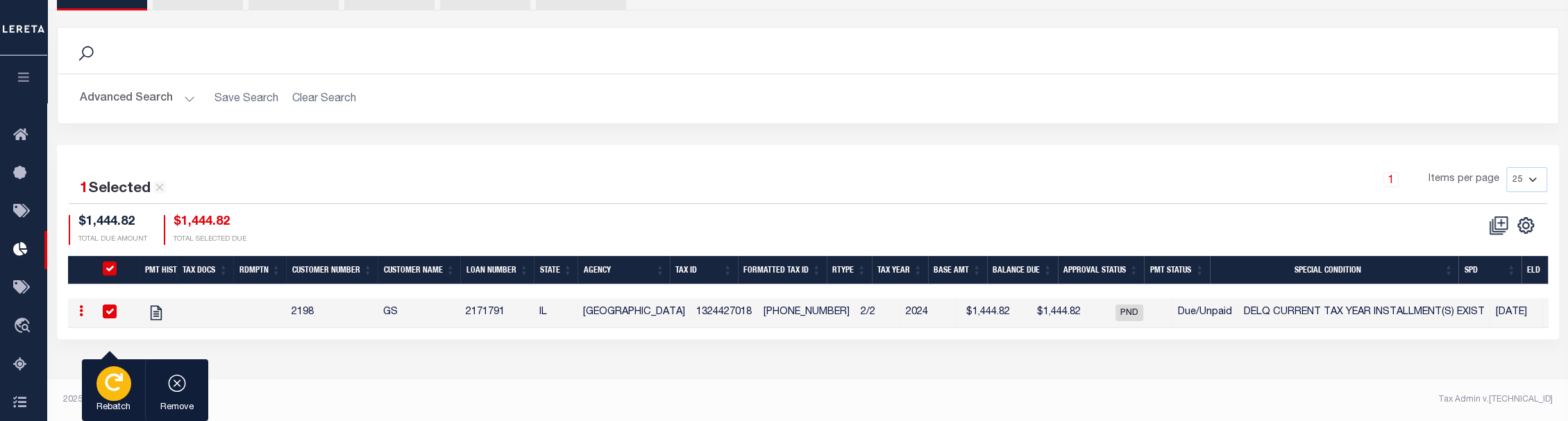
click at [118, 384] on icon "button" at bounding box center [114, 381] width 18 height 18
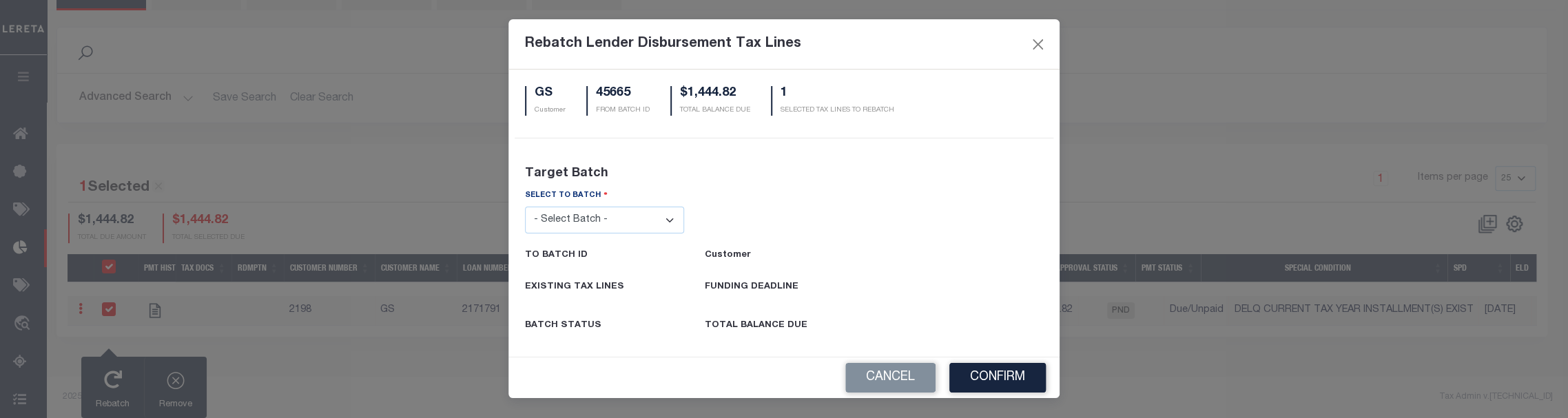
click at [601, 222] on select "- Select Batch - 24274 24276 24279 24283 24285 24513 24539 24542 24572 24604 24…" at bounding box center [605, 220] width 159 height 27
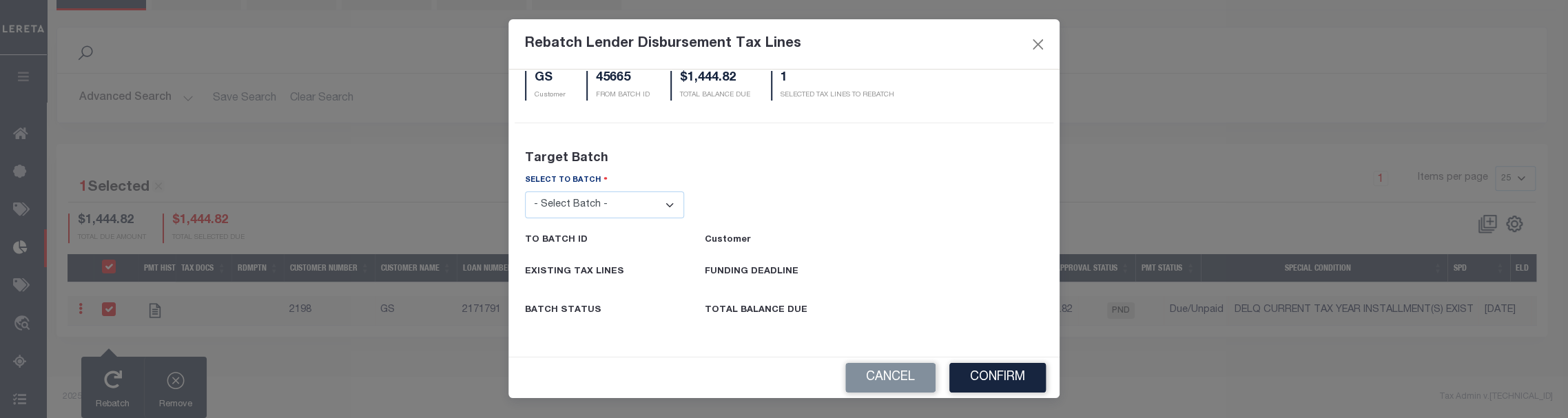
click at [601, 202] on select "- Select Batch - 24274 24276 24279 24283 24285 24513 24539 24542 24572 24604 24…" at bounding box center [605, 205] width 159 height 27
select select "45658"
click at [525, 191] on select "- Select Batch - 24274 24276 24279 24283 24285 24513 24539 24542 24572 24604 24…" at bounding box center [605, 205] width 159 height 27
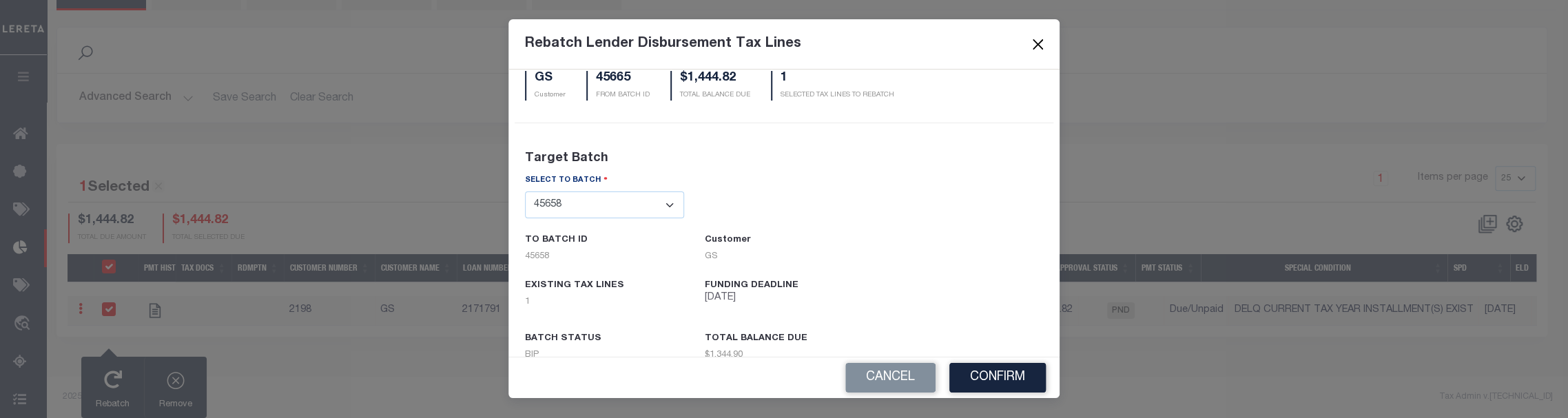
click at [1040, 44] on button "Close" at bounding box center [1038, 44] width 18 height 18
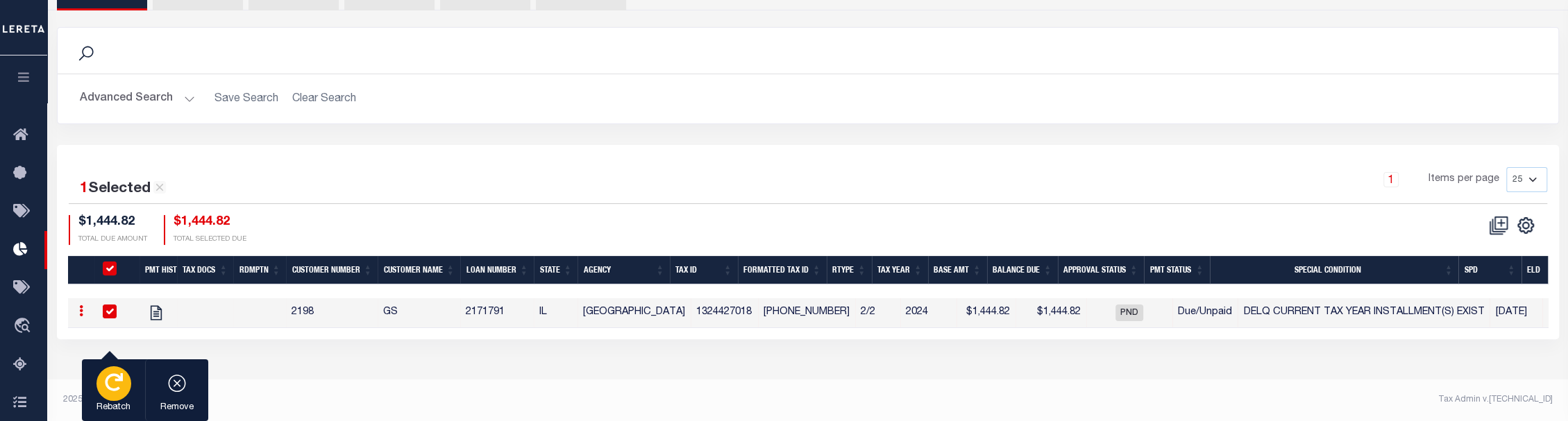
click at [113, 383] on icon "button" at bounding box center [114, 381] width 18 height 18
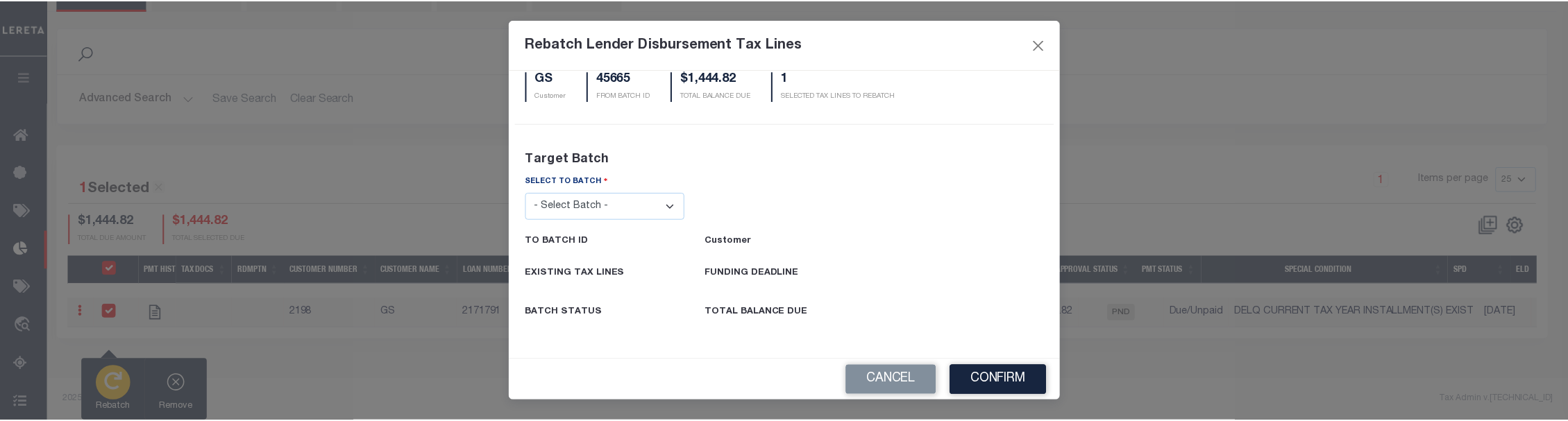
scroll to position [0, 0]
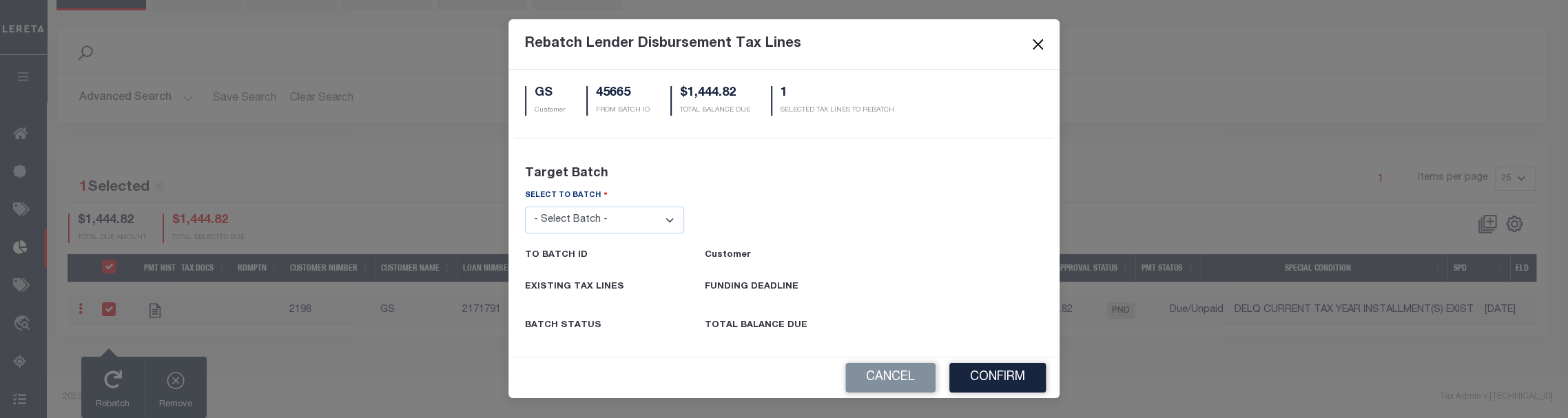
click at [1040, 40] on button "Close" at bounding box center [1038, 44] width 18 height 18
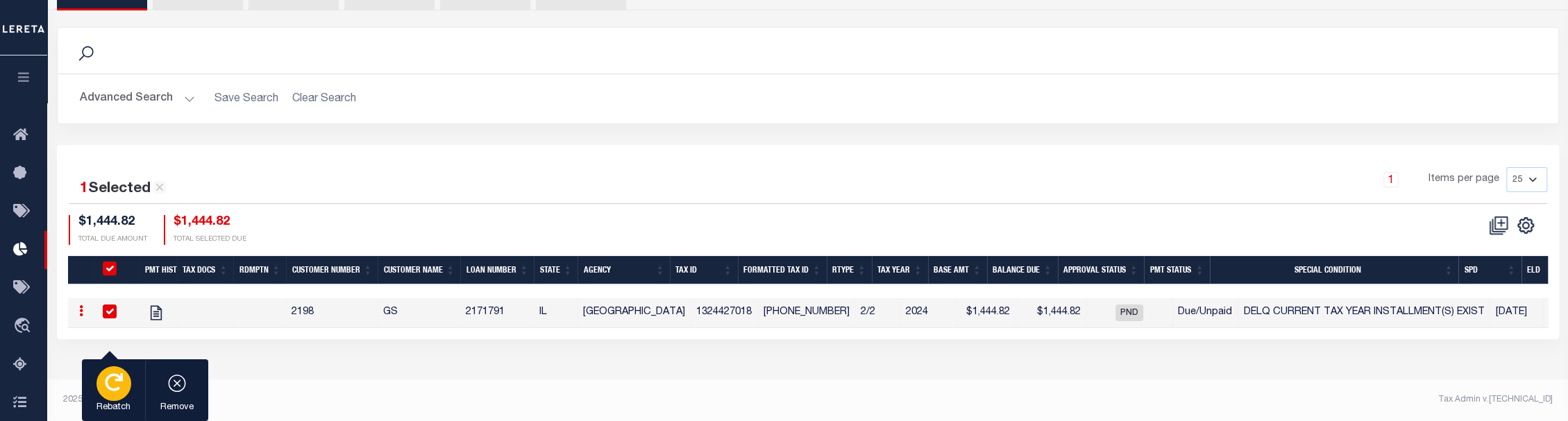
click at [118, 385] on icon "button" at bounding box center [114, 381] width 18 height 18
